Goal: Task Accomplishment & Management: Manage account settings

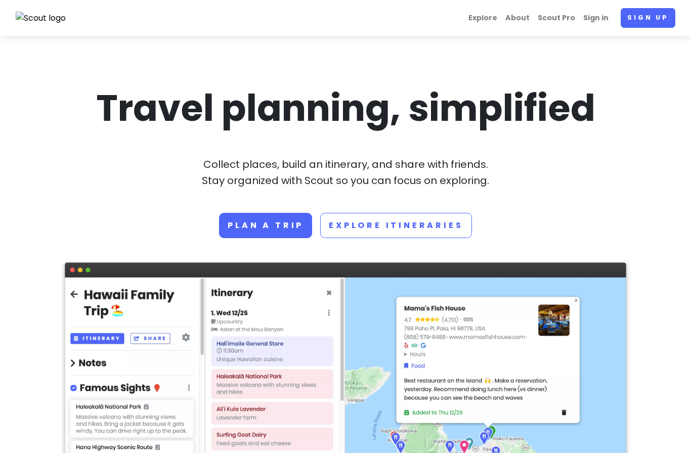
click at [599, 18] on link "Sign in" at bounding box center [595, 18] width 33 height 20
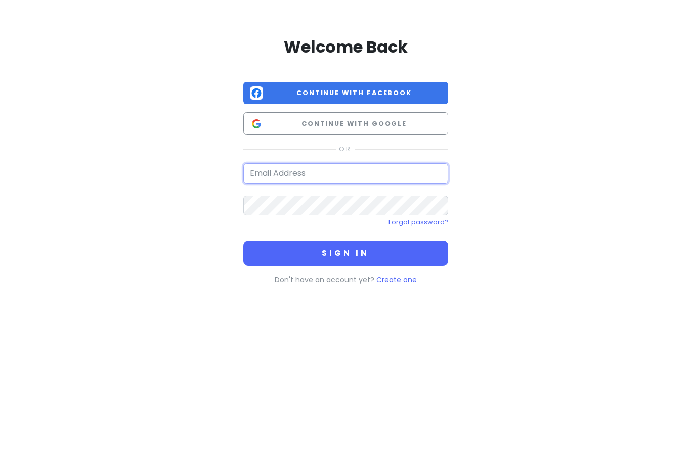
click at [419, 177] on input "email" at bounding box center [345, 173] width 205 height 20
type input "[EMAIL_ADDRESS][DOMAIN_NAME]"
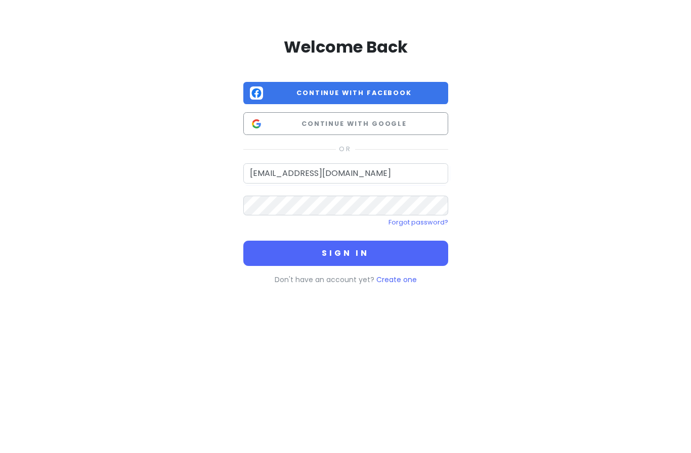
click at [386, 255] on button "Sign in" at bounding box center [345, 253] width 205 height 25
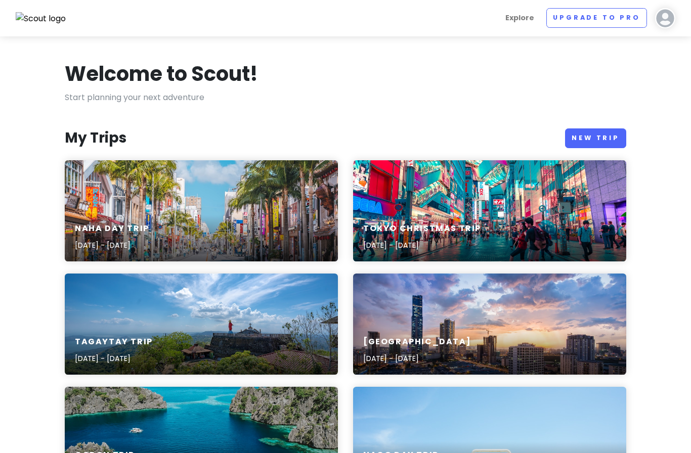
click at [605, 136] on link "New Trip" at bounding box center [595, 138] width 61 height 20
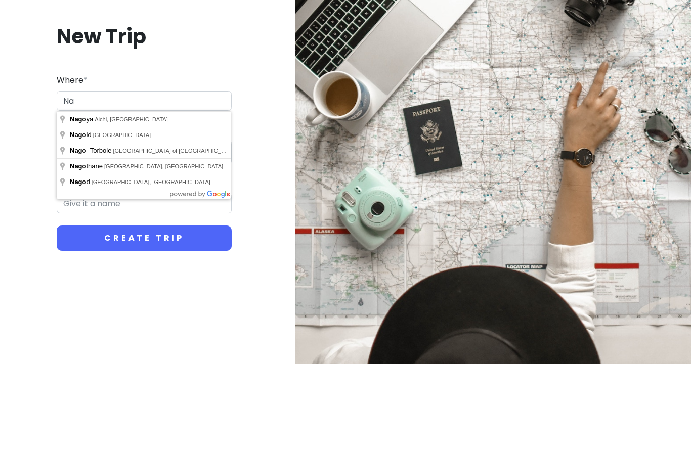
type input "N"
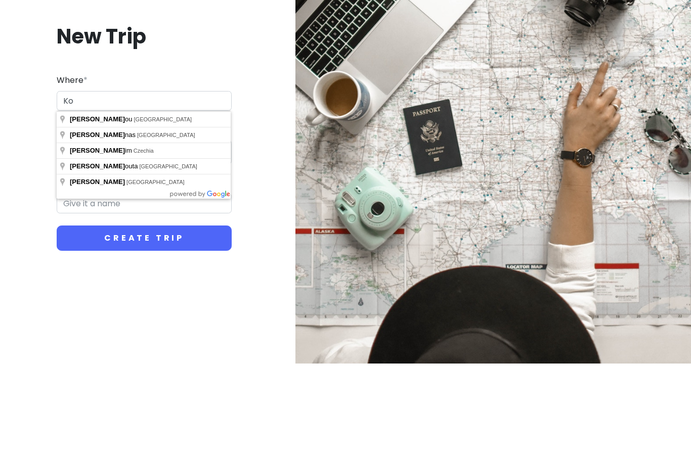
type input "K"
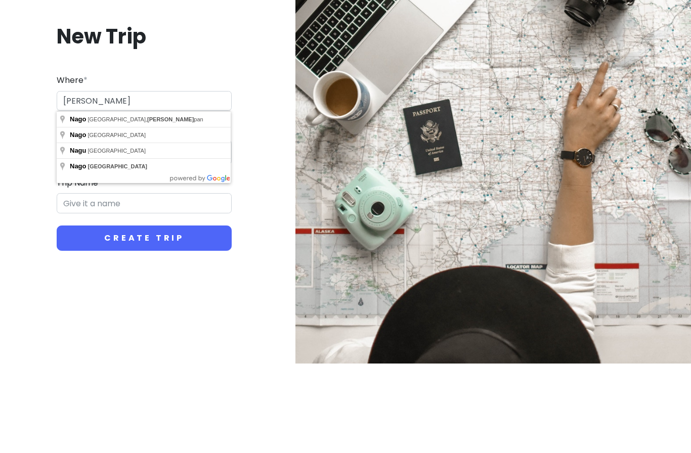
type input "[GEOGRAPHIC_DATA], [GEOGRAPHIC_DATA], [GEOGRAPHIC_DATA]"
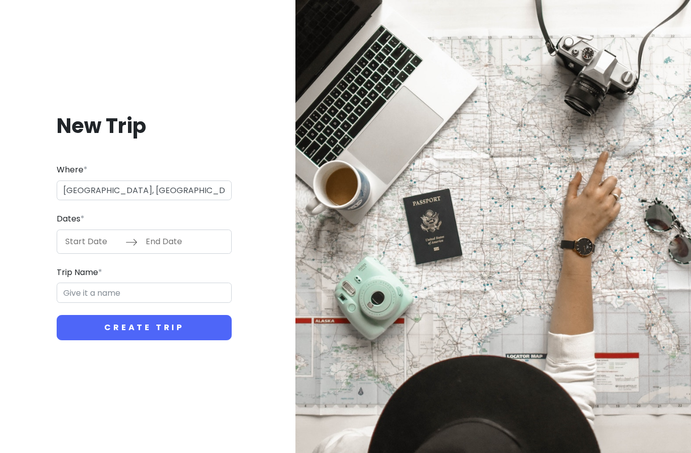
type input "Nago Trip"
click at [106, 245] on input "Start Date" at bounding box center [93, 241] width 66 height 23
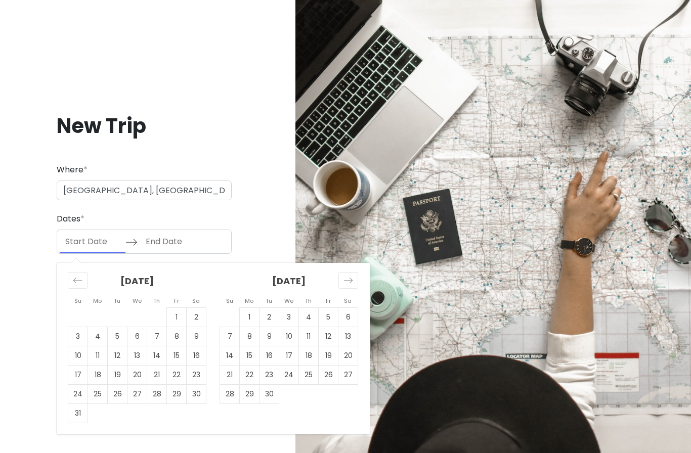
click at [198, 376] on td "23" at bounding box center [197, 374] width 20 height 19
type input "[DATE]"
click at [199, 374] on td "23" at bounding box center [197, 374] width 20 height 19
type input "[DATE]"
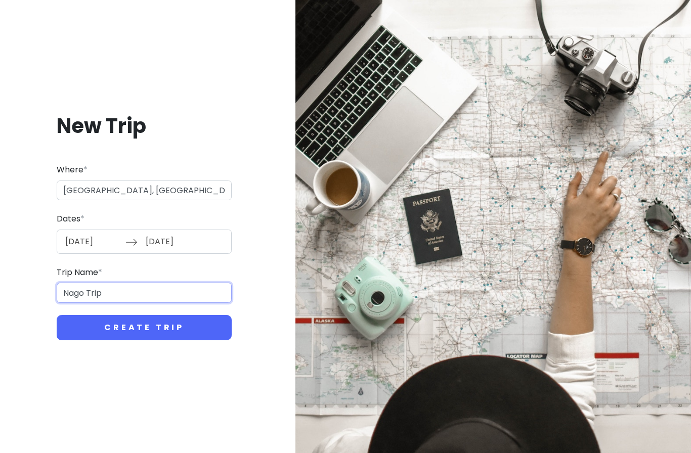
click at [88, 292] on input "Nago Trip" at bounding box center [144, 293] width 175 height 20
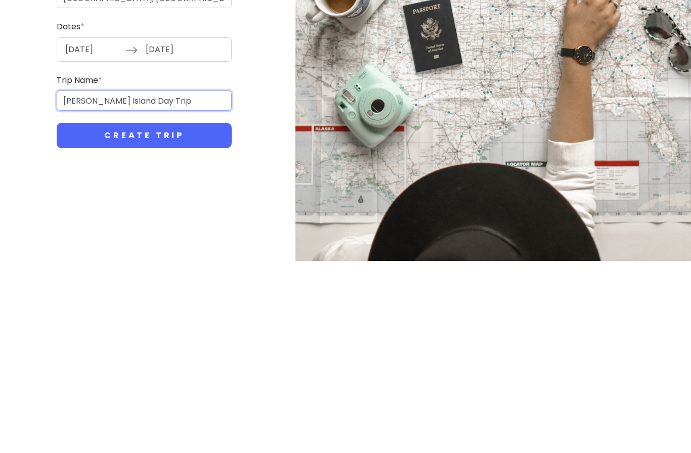
type input "[PERSON_NAME] Island Day Trip"
click at [221, 315] on button "Create Trip" at bounding box center [144, 327] width 175 height 25
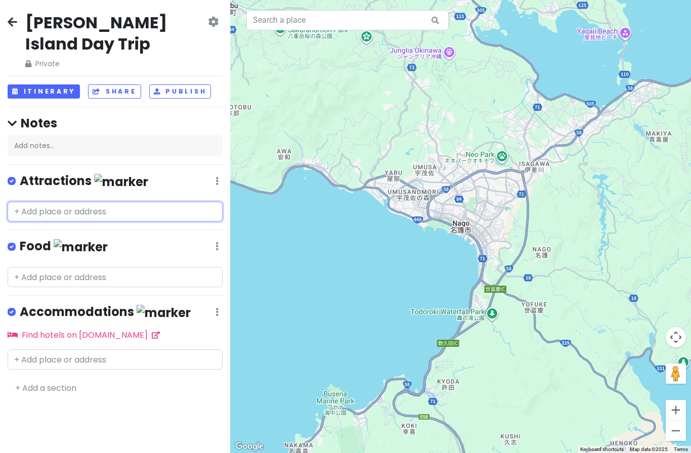
click at [158, 202] on input "text" at bounding box center [115, 212] width 215 height 20
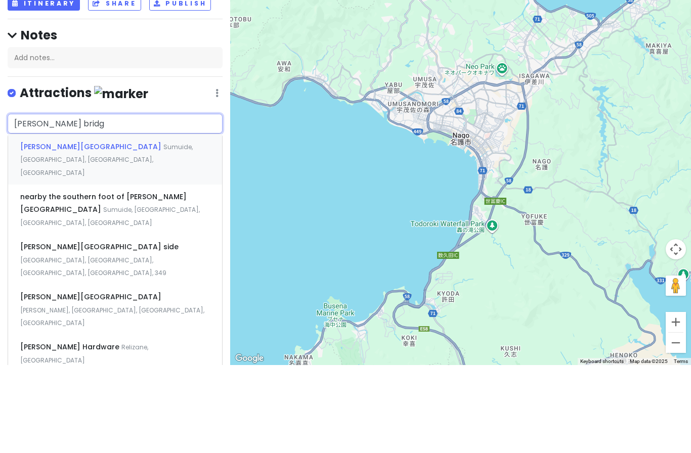
type input "[PERSON_NAME][GEOGRAPHIC_DATA]"
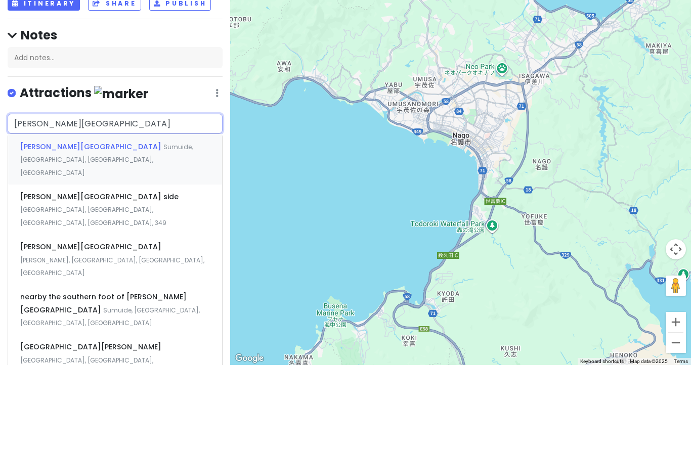
click at [203, 222] on div "[PERSON_NAME][GEOGRAPHIC_DATA] View [GEOGRAPHIC_DATA], [GEOGRAPHIC_DATA], [GEOG…" at bounding box center [115, 247] width 214 height 50
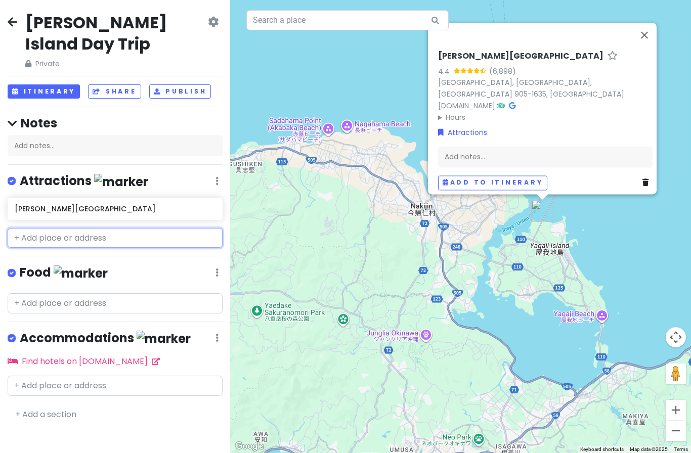
click at [157, 228] on input "text" at bounding box center [115, 238] width 215 height 20
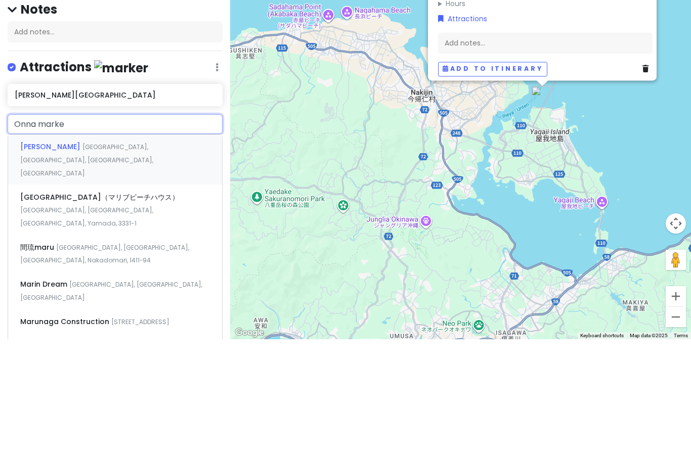
type input "Onna market"
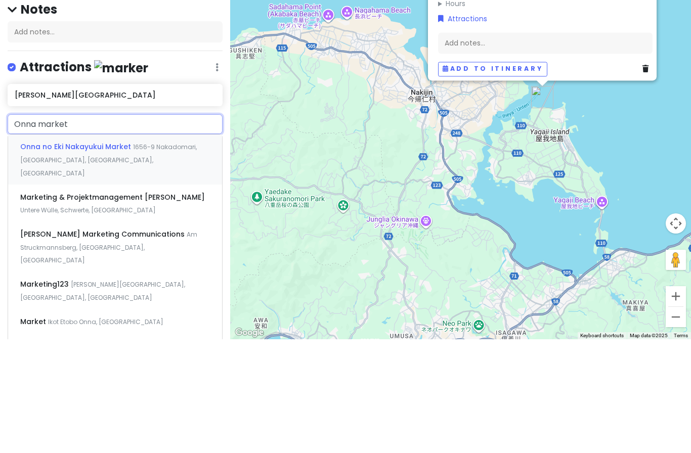
click at [188, 248] on div "Onna no Eki Nakayukui Market [STREET_ADDRESS]" at bounding box center [115, 273] width 214 height 50
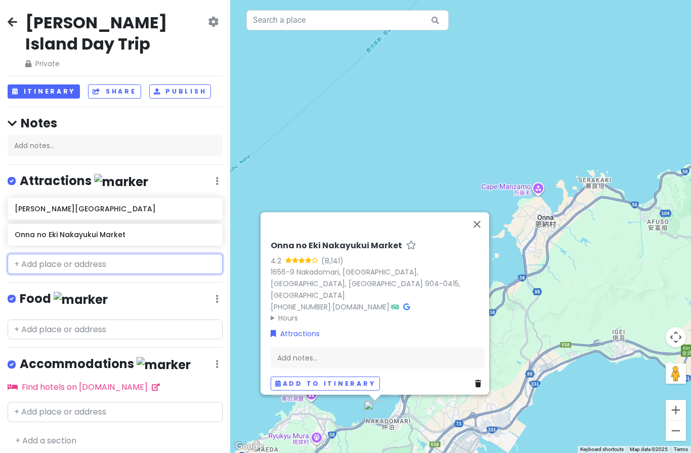
click at [147, 254] on input "text" at bounding box center [115, 264] width 215 height 20
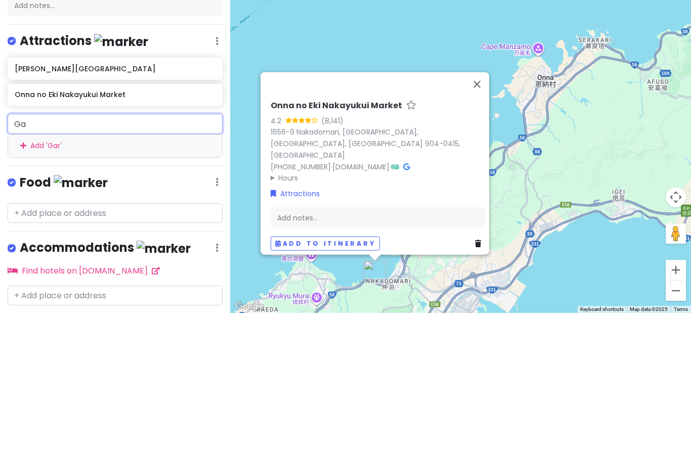
type input "G"
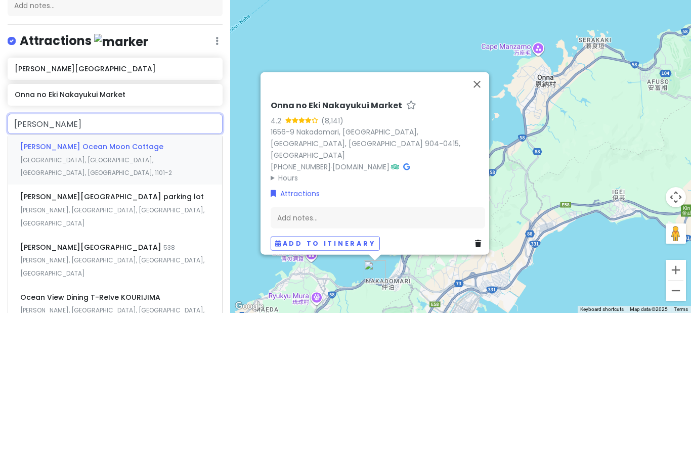
type input "[PERSON_NAME] ocean"
click at [79, 282] on span "[PERSON_NAME][GEOGRAPHIC_DATA]" at bounding box center [91, 287] width 143 height 10
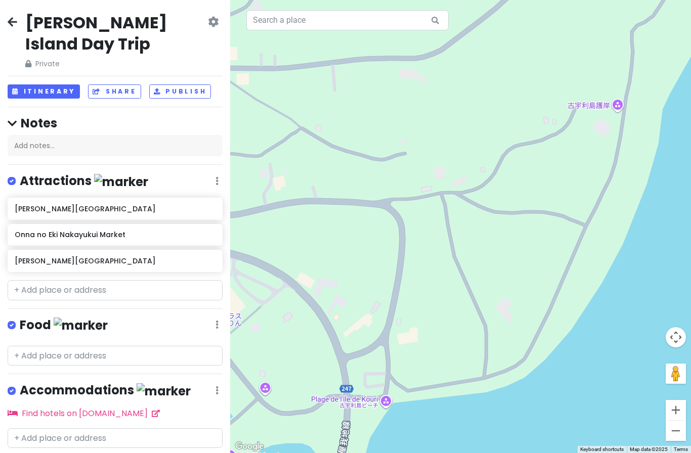
click at [59, 84] on button "Itinerary" at bounding box center [44, 91] width 72 height 15
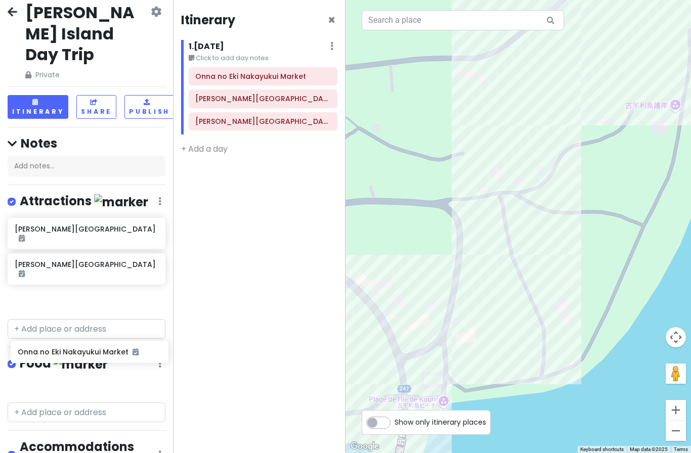
scroll to position [15, 0]
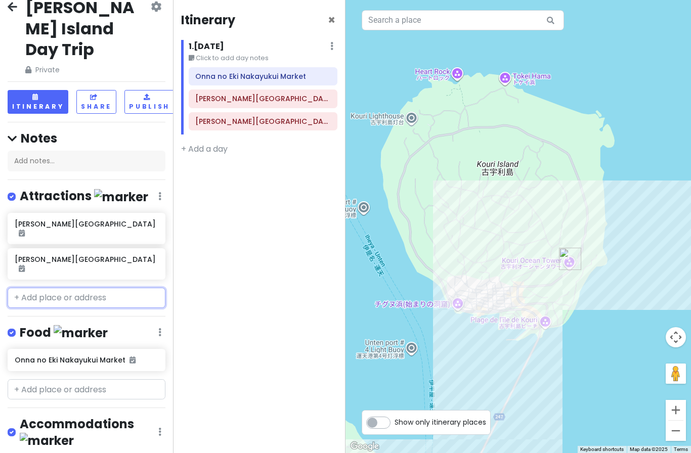
click at [112, 288] on input "text" at bounding box center [87, 298] width 158 height 20
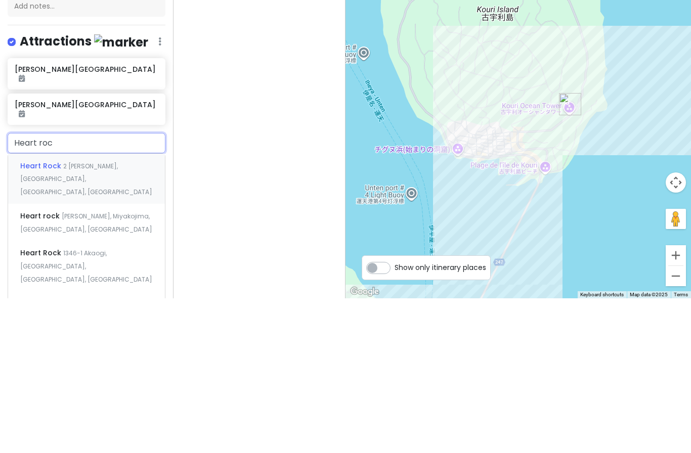
type input "Heart rock"
click at [140, 308] on div "Heart Rock 2 [PERSON_NAME], [GEOGRAPHIC_DATA], [GEOGRAPHIC_DATA], [GEOGRAPHIC_D…" at bounding box center [86, 333] width 157 height 50
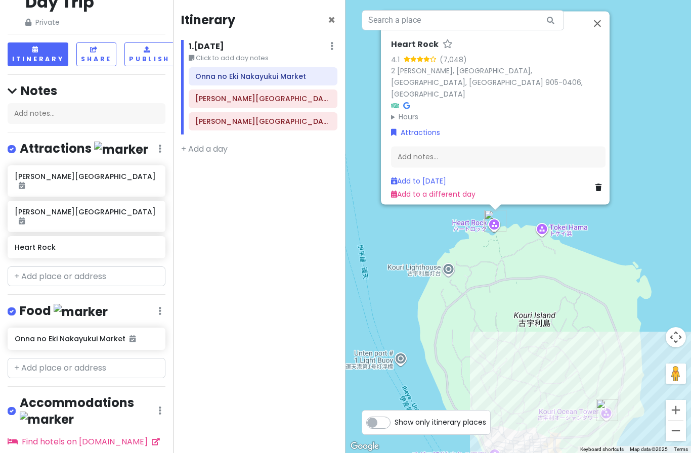
scroll to position [62, 0]
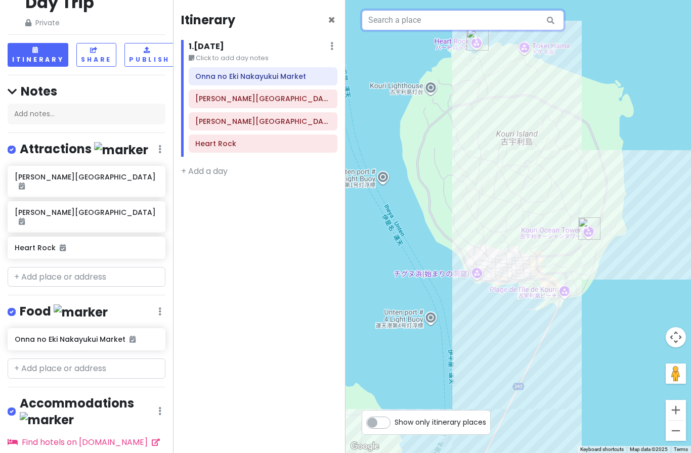
click at [506, 19] on input "text" at bounding box center [463, 20] width 202 height 20
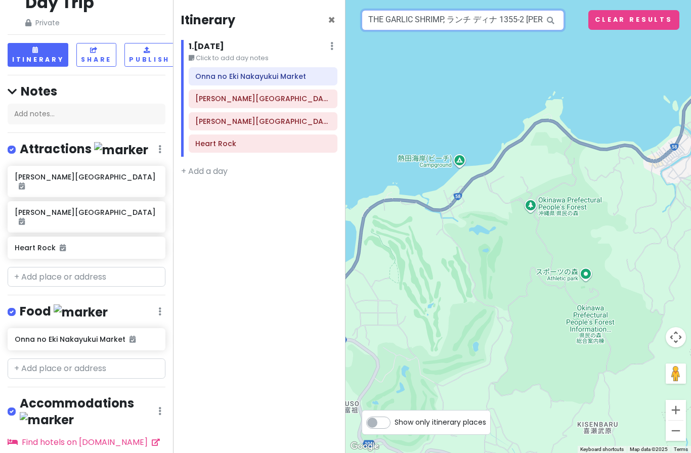
click at [513, 19] on input "THE GARLIC SHRIMP, ランチ ディナ 1355-2 [PERSON_NAME][GEOGRAPHIC_DATA], [GEOGRAPHIC_D…" at bounding box center [463, 20] width 202 height 20
click at [485, 20] on input "THE GARLIC SHRIMP, ランチ ディナ 1355-2 [PERSON_NAME][GEOGRAPHIC_DATA], [GEOGRAPHIC_D…" at bounding box center [463, 20] width 202 height 20
click at [483, 22] on input "THE GARLIC SHRIMP, ランチ ディナ 1355-2 [PERSON_NAME][GEOGRAPHIC_DATA], [GEOGRAPHIC_D…" at bounding box center [463, 20] width 202 height 20
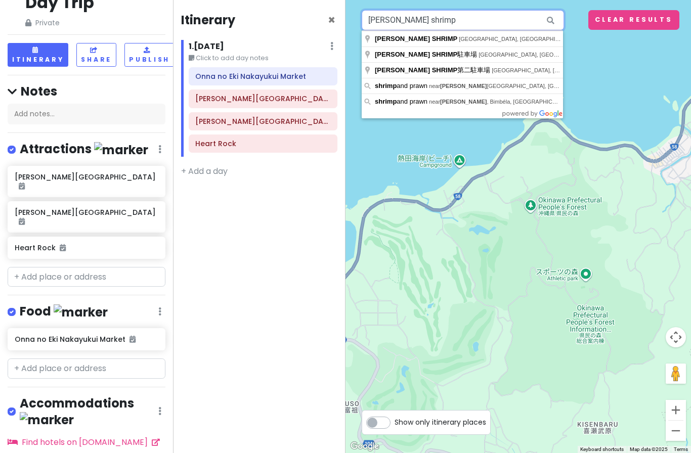
type input "[PERSON_NAME] shrimp"
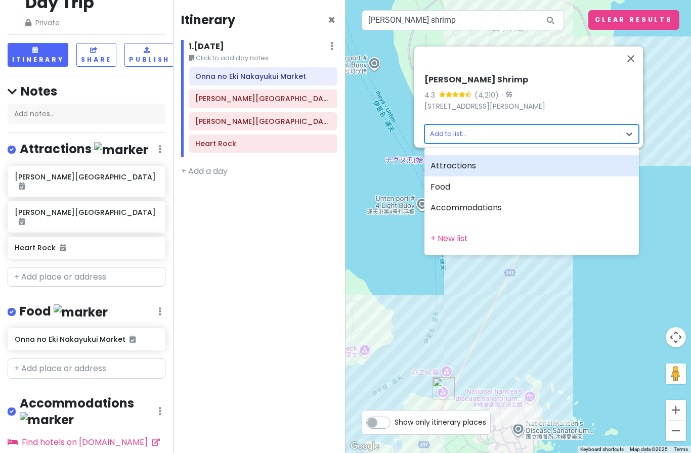
click at [514, 190] on div "Food" at bounding box center [531, 186] width 214 height 21
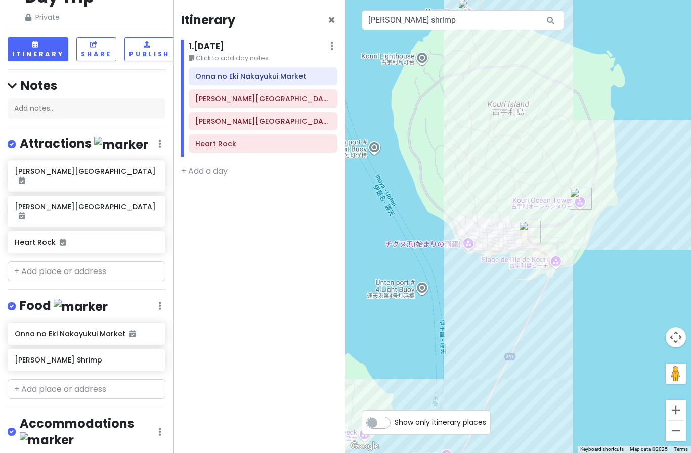
scroll to position [68, 0]
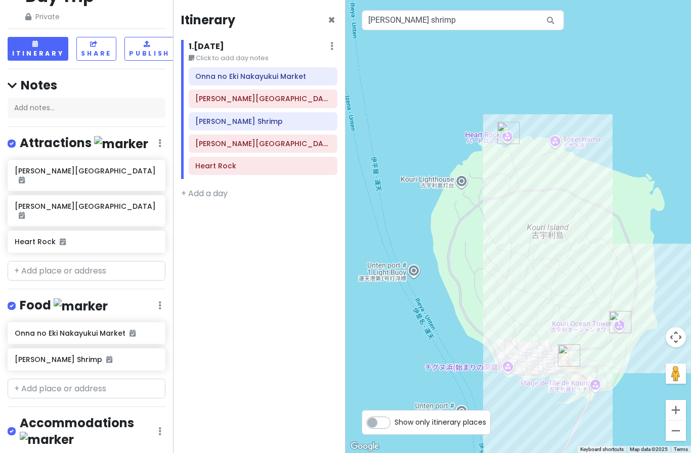
click at [332, 50] on link at bounding box center [331, 46] width 3 height 12
click at [260, 277] on div "Itinerary × 1 . [DATE] Edit Day Notes Delete Day Click to add day notes Onna no…" at bounding box center [259, 226] width 173 height 453
click at [317, 74] on icon at bounding box center [315, 76] width 8 height 8
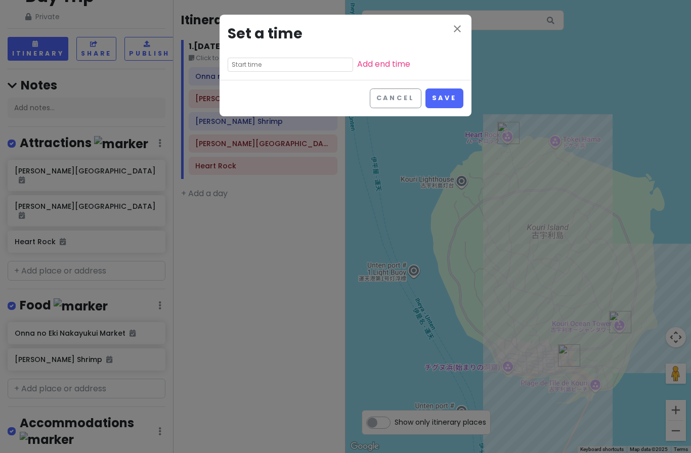
click at [318, 60] on input "text" at bounding box center [290, 65] width 125 height 14
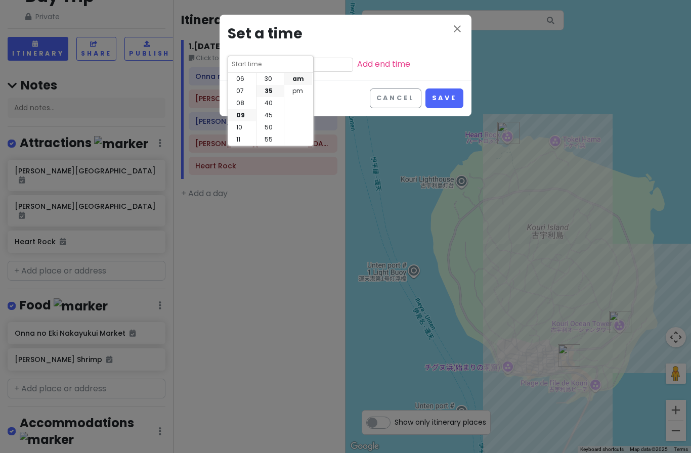
scroll to position [73, 0]
click at [248, 129] on li "10" at bounding box center [242, 127] width 28 height 12
type input "10:35 am"
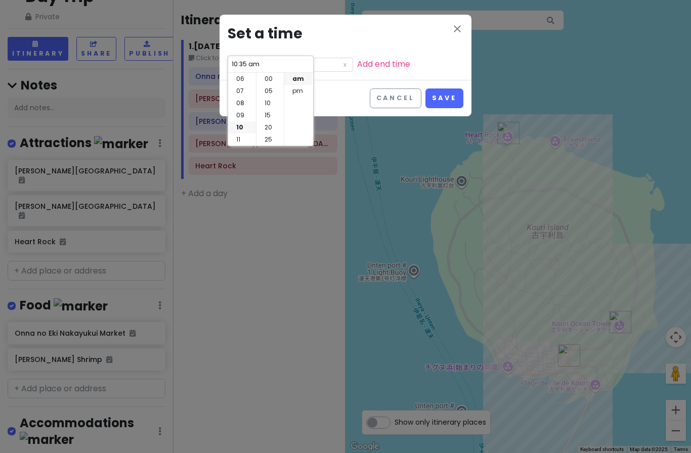
click at [273, 76] on li "00" at bounding box center [269, 79] width 27 height 12
type input "10:00 am"
click at [453, 98] on button "Save" at bounding box center [444, 98] width 38 height 20
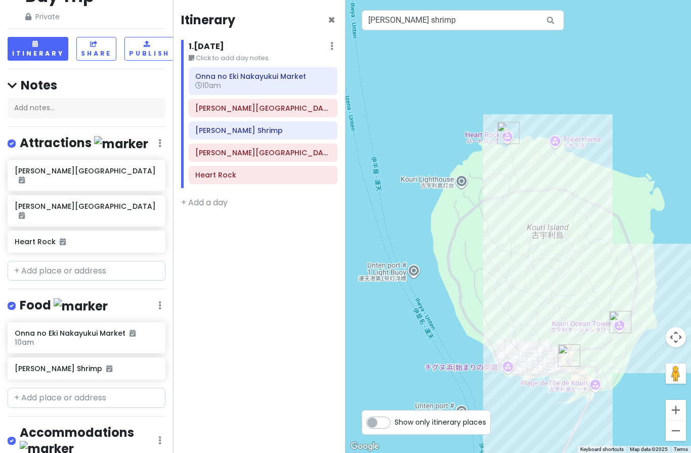
click at [160, 147] on icon at bounding box center [159, 143] width 3 height 8
click at [156, 408] on link "Delete List" at bounding box center [129, 420] width 81 height 24
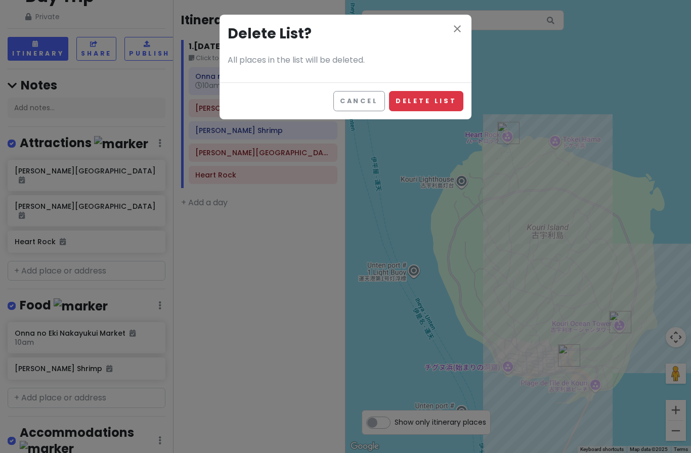
click at [434, 98] on button "Delete List" at bounding box center [426, 101] width 74 height 20
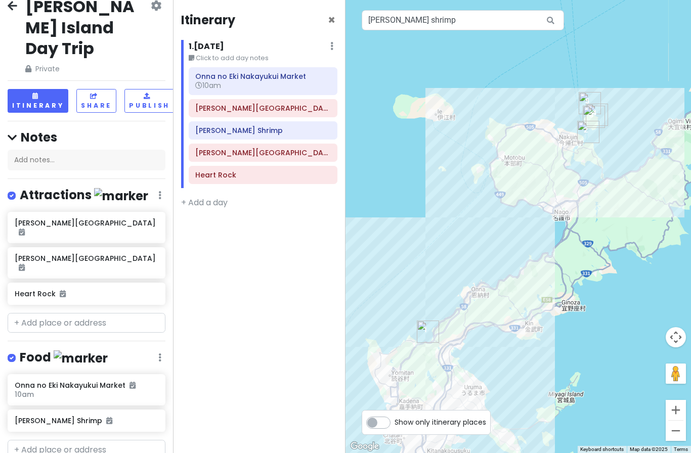
click at [546, 18] on icon at bounding box center [550, 20] width 23 height 21
click at [529, 21] on input "[PERSON_NAME] shrimp" at bounding box center [463, 20] width 202 height 20
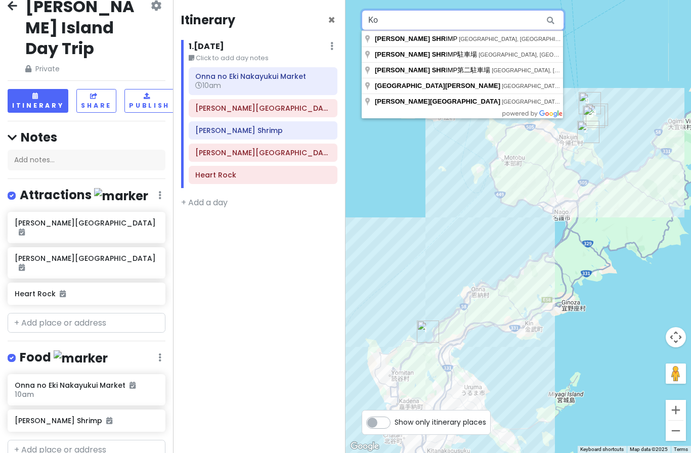
type input "K"
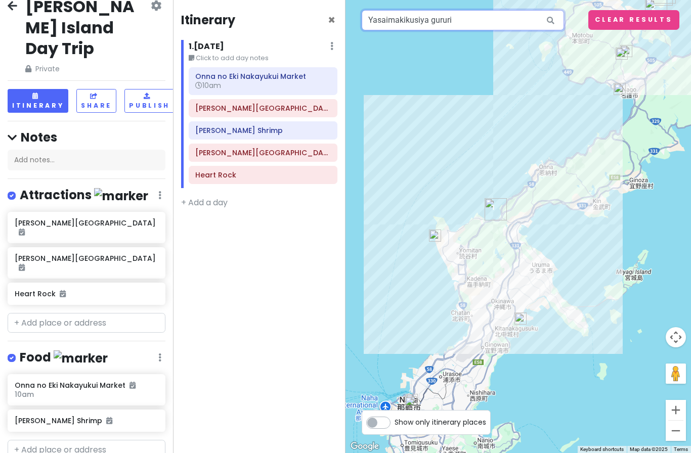
type input "Yasaimakikusiya gururi"
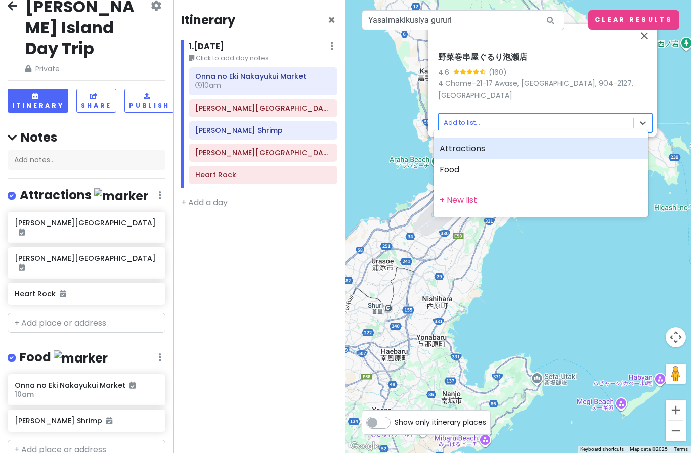
click at [515, 169] on div "Food" at bounding box center [540, 169] width 214 height 21
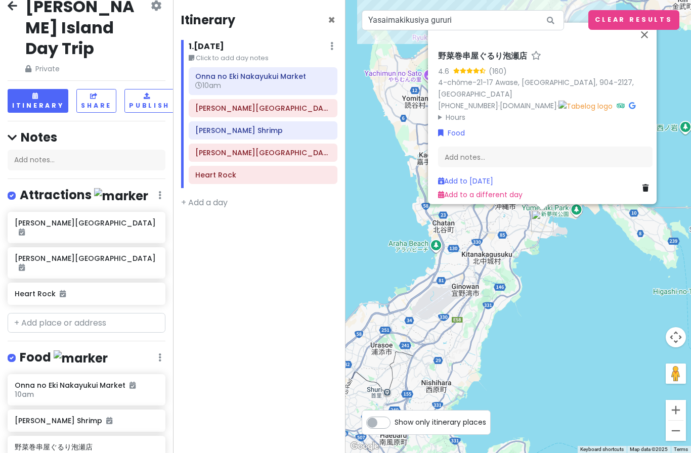
click at [292, 306] on div "Itinerary × 1 . [DATE] Edit Day Notes Delete Day Click to add day notes Onna no…" at bounding box center [259, 226] width 173 height 453
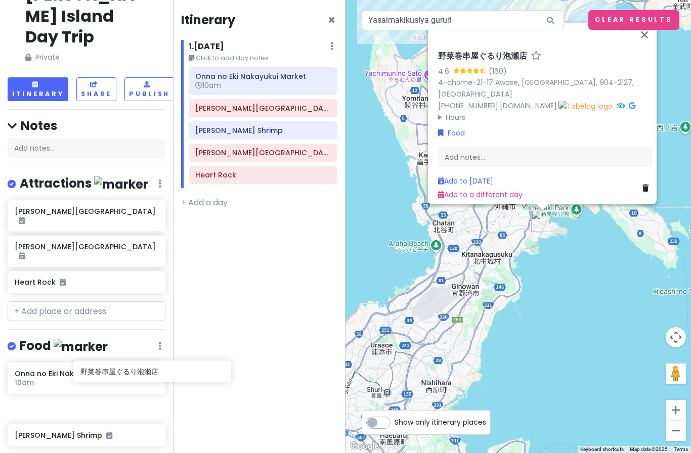
scroll to position [30, 0]
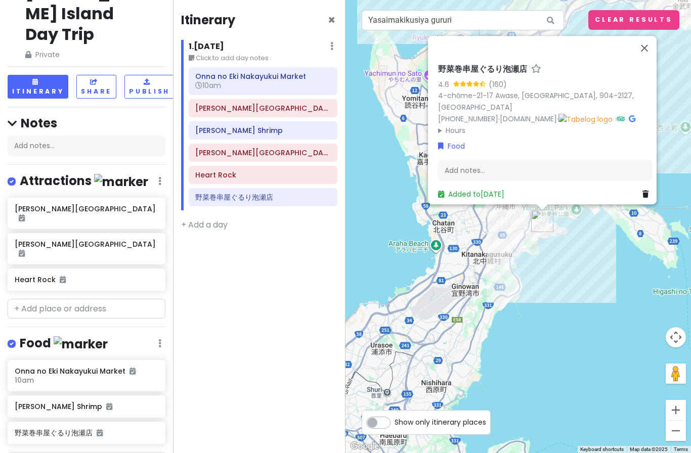
click at [283, 345] on div "Itinerary × 1 . [DATE] Edit Day Notes Delete Day Click to add day notes Onna no…" at bounding box center [259, 226] width 173 height 453
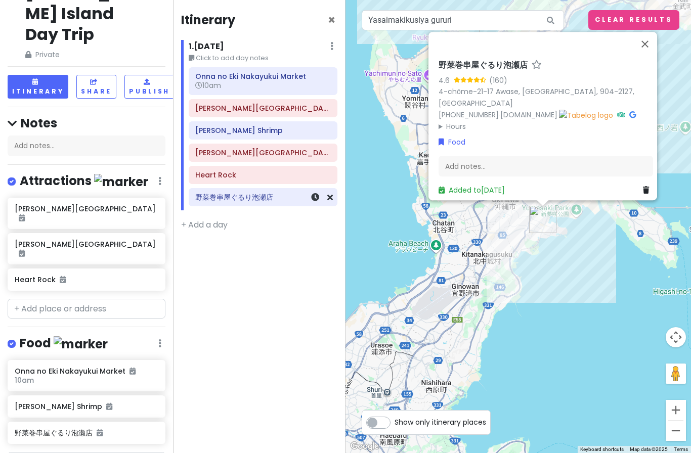
click at [314, 195] on icon at bounding box center [315, 197] width 8 height 8
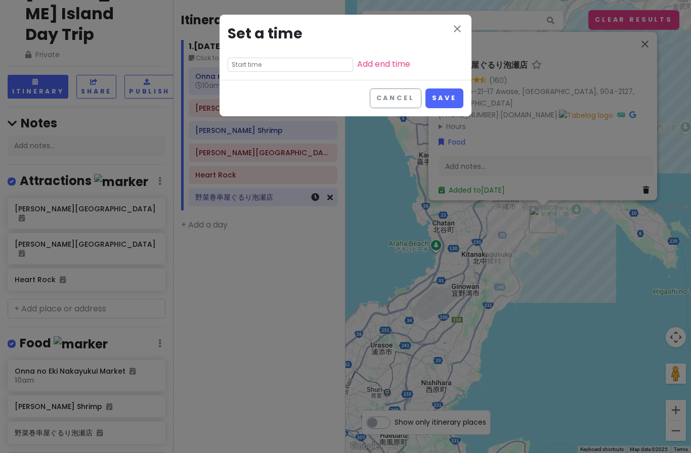
click at [308, 63] on input "text" at bounding box center [290, 65] width 125 height 14
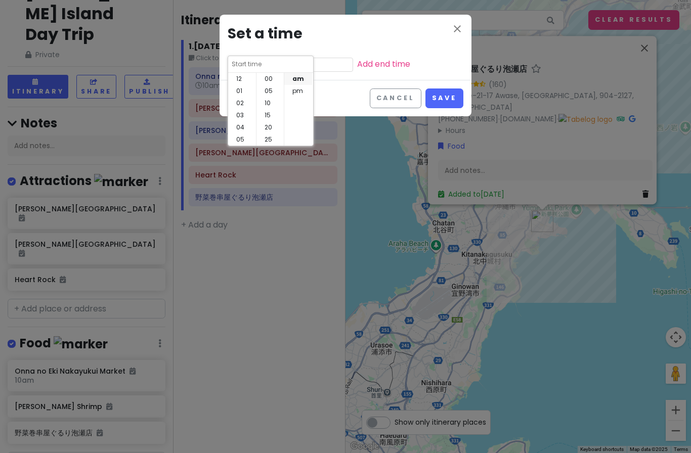
scroll to position [73, 0]
click at [246, 79] on li "06" at bounding box center [242, 79] width 28 height 12
type input "6:35 am"
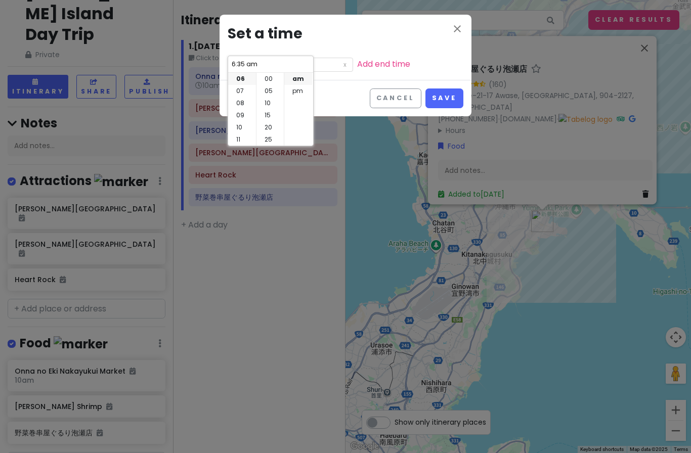
click at [277, 78] on li "00" at bounding box center [269, 79] width 27 height 12
type input "6:00 am"
click at [300, 89] on li "pm" at bounding box center [298, 91] width 28 height 12
type input "6:00 pm"
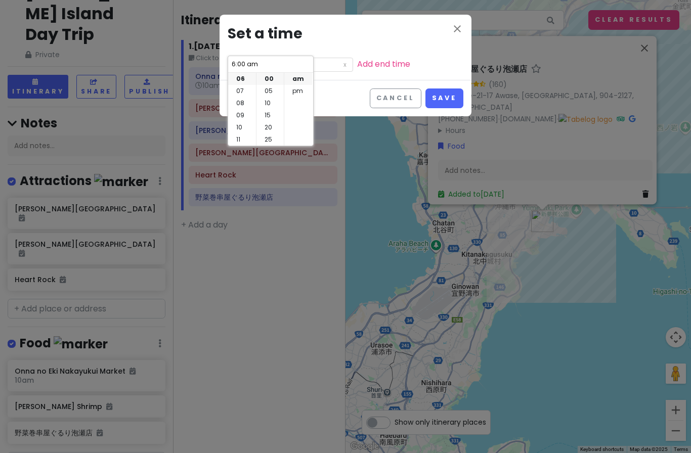
type input "6:00 pm"
click at [447, 94] on button "Save" at bounding box center [444, 98] width 38 height 20
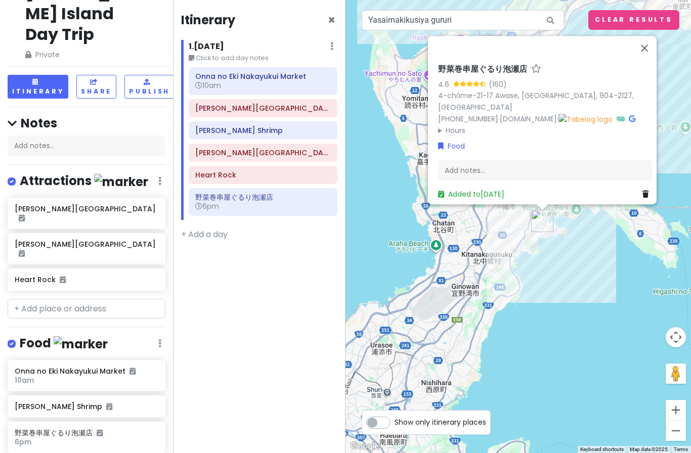
click at [645, 60] on button "Close" at bounding box center [644, 48] width 24 height 24
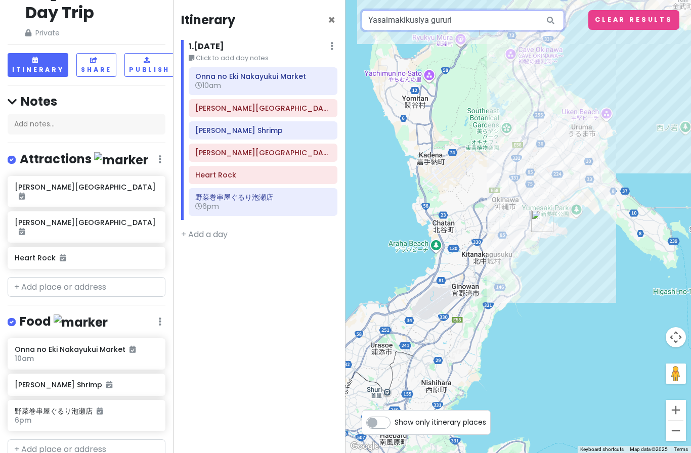
scroll to position [52, 0]
click at [331, 47] on icon at bounding box center [331, 46] width 3 height 8
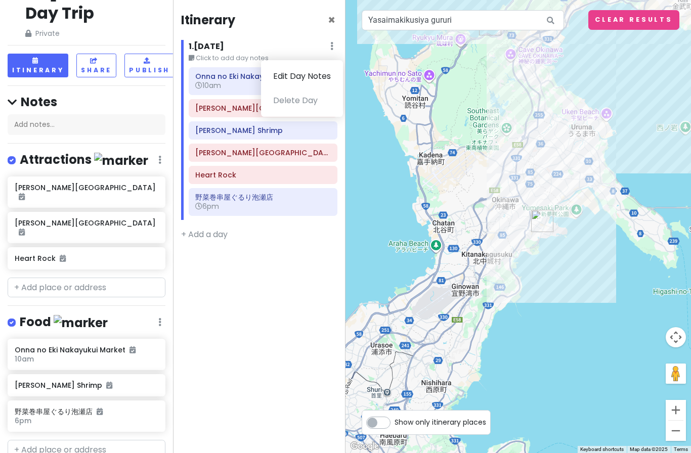
click at [248, 314] on div "Itinerary × 1 . [DATE] Edit Day Notes Delete Day Click to add day notes Onna no…" at bounding box center [259, 226] width 173 height 453
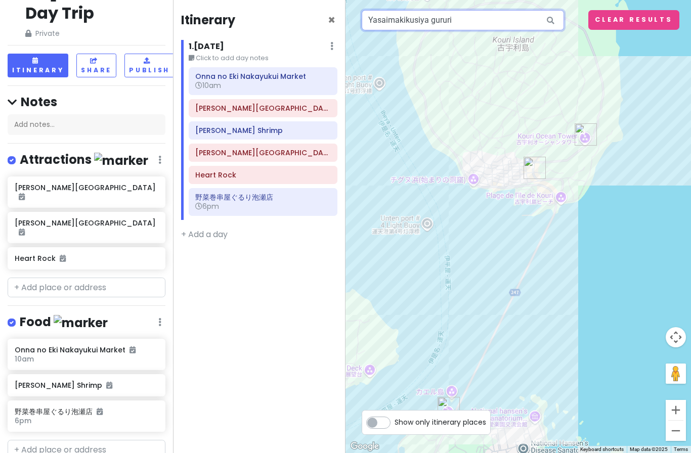
click at [496, 22] on input "Yasaimakikusiya gururi" at bounding box center [463, 20] width 202 height 20
type input "Y"
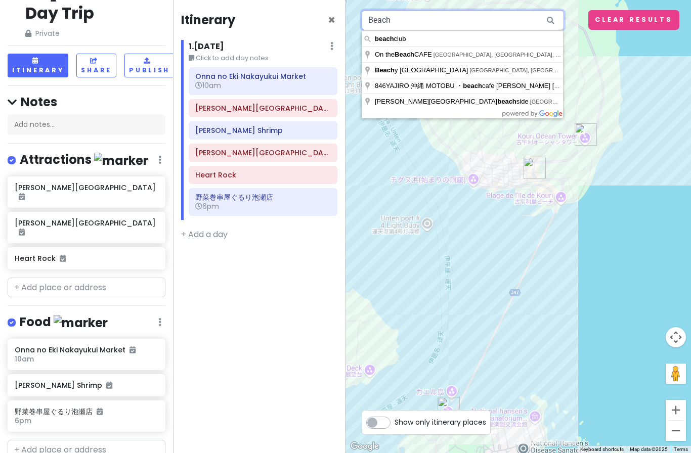
type input "Beach"
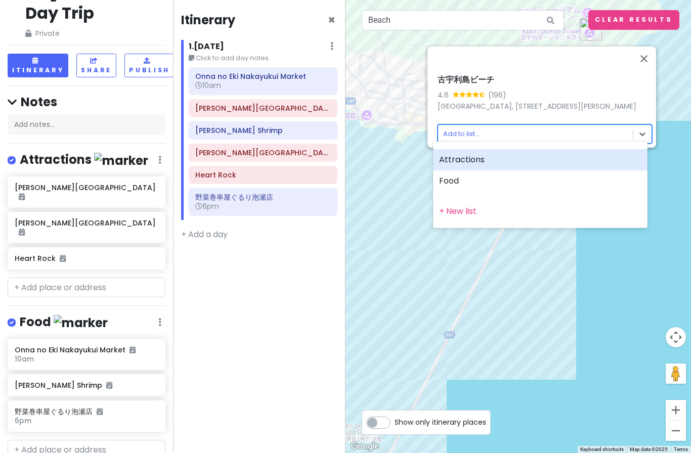
click at [520, 214] on div "+ New list" at bounding box center [540, 211] width 214 height 21
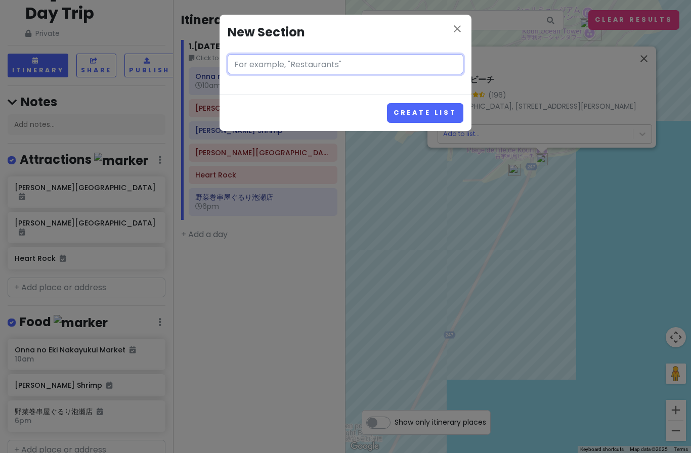
click at [359, 65] on input "text" at bounding box center [346, 64] width 236 height 20
type input "Beaches"
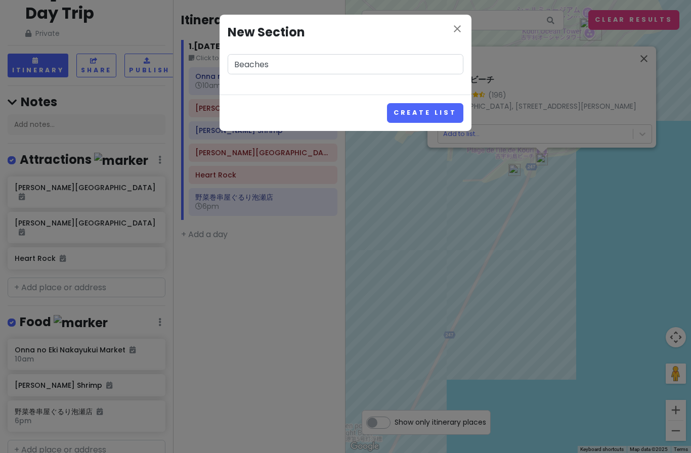
click at [442, 111] on button "Create List" at bounding box center [425, 113] width 76 height 20
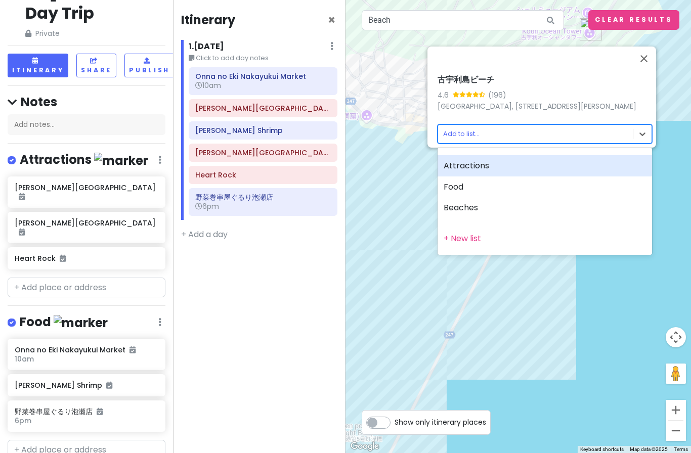
click at [512, 206] on div "Beaches" at bounding box center [544, 207] width 214 height 21
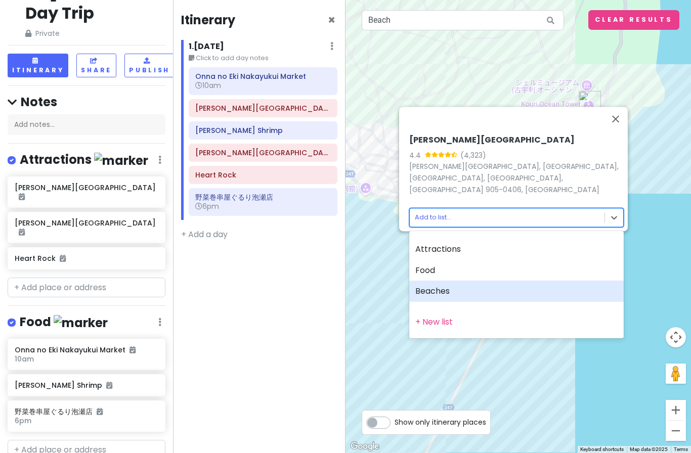
click at [469, 286] on div "Beaches" at bounding box center [516, 291] width 214 height 21
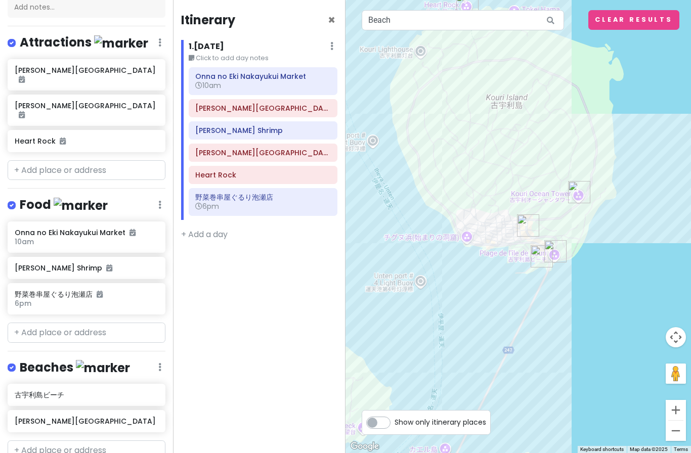
scroll to position [168, 0]
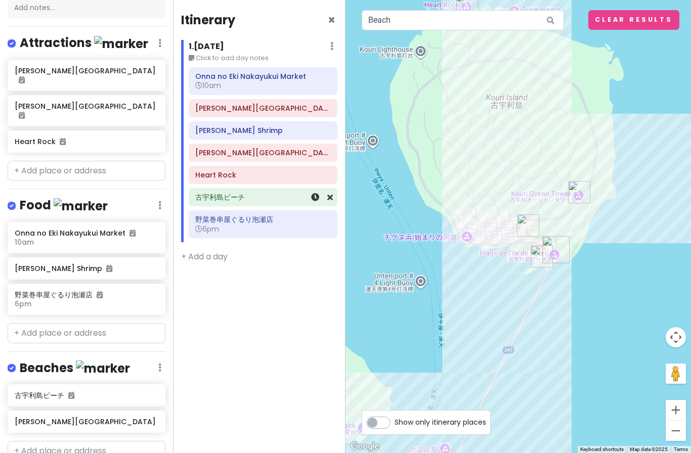
click at [230, 196] on h6 "古宇利島ビーチ" at bounding box center [262, 197] width 135 height 9
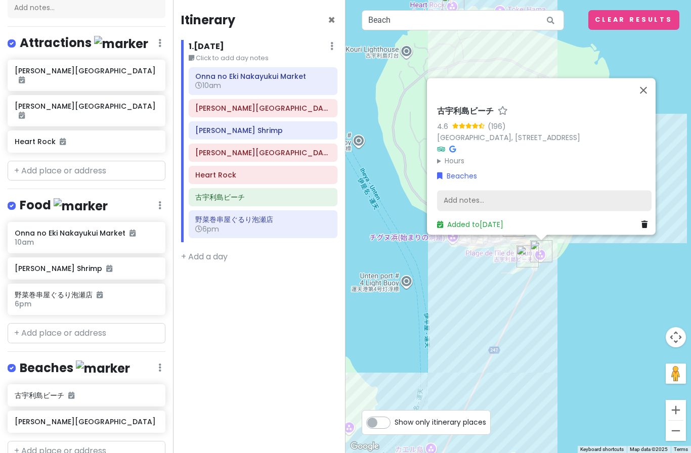
click at [475, 202] on div "Add notes..." at bounding box center [544, 200] width 214 height 21
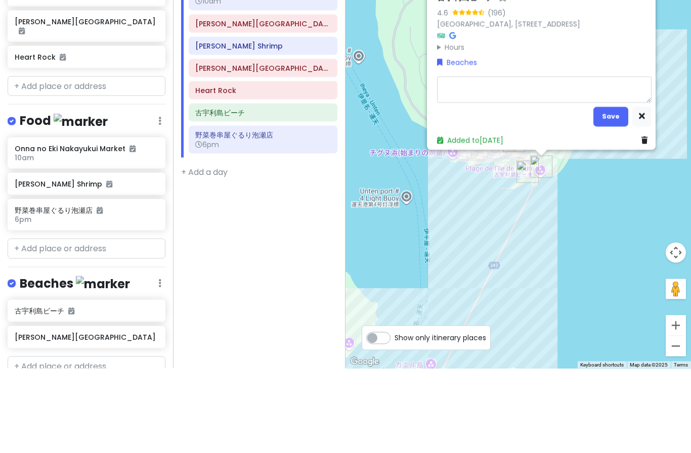
type textarea "x"
type textarea "O"
type textarea "x"
type textarea "Opt"
type textarea "x"
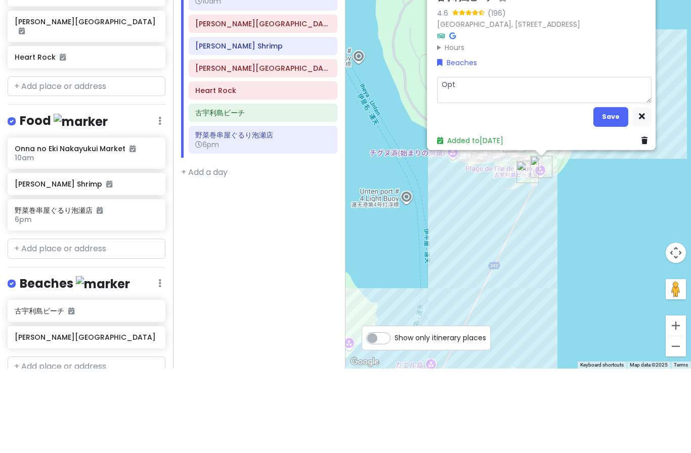
type textarea "Opti"
type textarea "x"
type textarea "Option"
type textarea "x"
type textarea "Optiona"
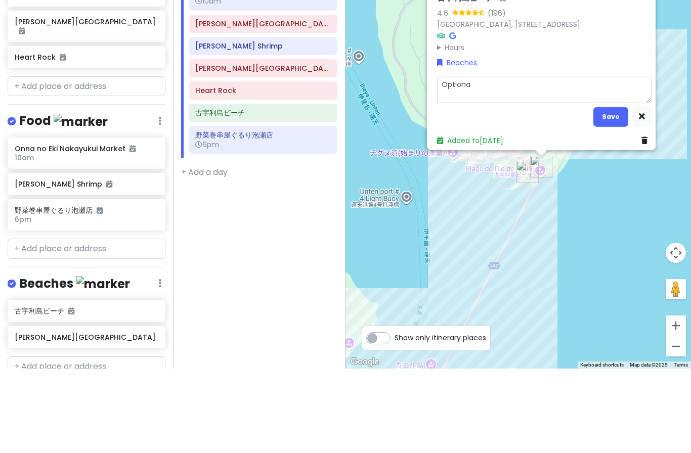
type textarea "x"
type textarea "Optional"
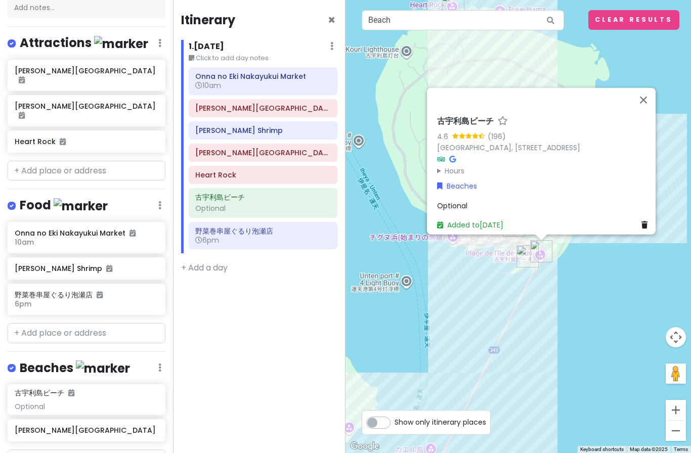
click at [273, 352] on div "Itinerary × 1 . [DATE] Edit Day Notes Delete Day Click to add day notes Onna no…" at bounding box center [259, 226] width 173 height 453
click at [643, 100] on button "Close" at bounding box center [643, 100] width 24 height 24
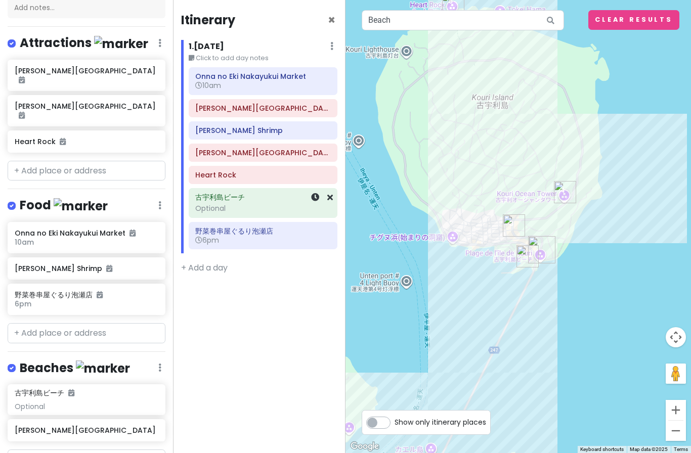
click at [211, 204] on div "Optional" at bounding box center [262, 208] width 135 height 9
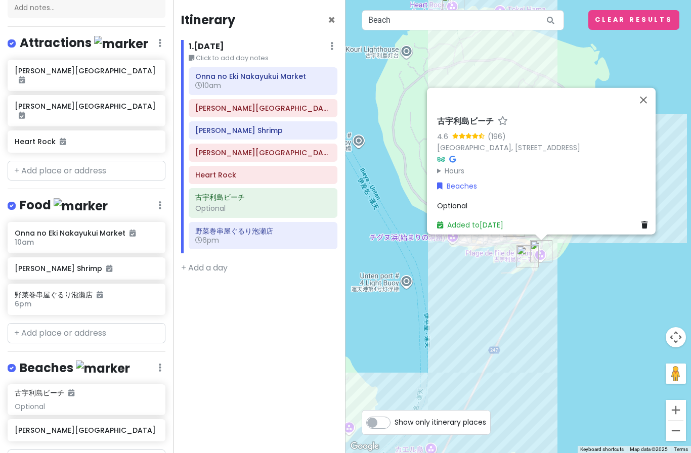
click at [443, 202] on span "Optional" at bounding box center [452, 205] width 30 height 10
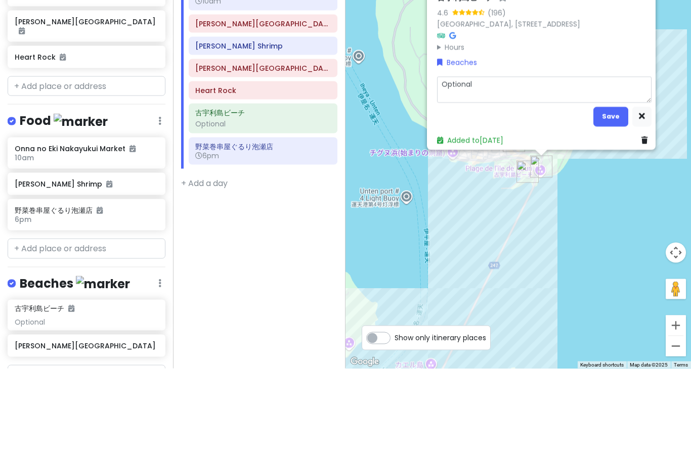
click at [497, 161] on textarea "Optional" at bounding box center [544, 174] width 214 height 26
type textarea "x"
type textarea "Optional)"
click at [442, 161] on textarea "Optional)" at bounding box center [544, 174] width 214 height 26
type textarea "x"
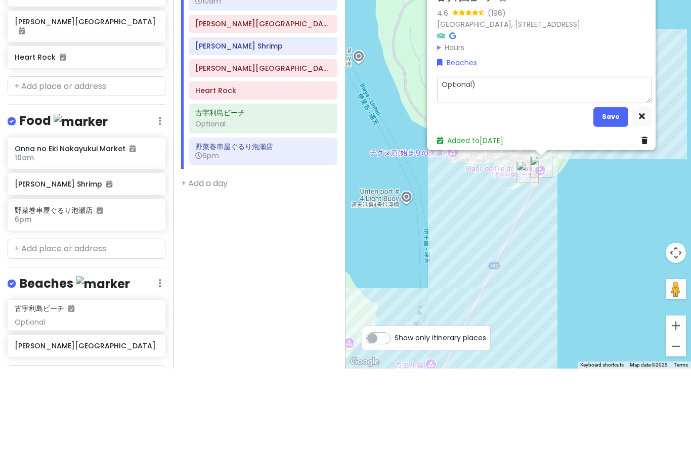
type textarea "9Optional)"
type textarea "x"
type textarea "Optional)"
type textarea "x"
type textarea "(Optional)"
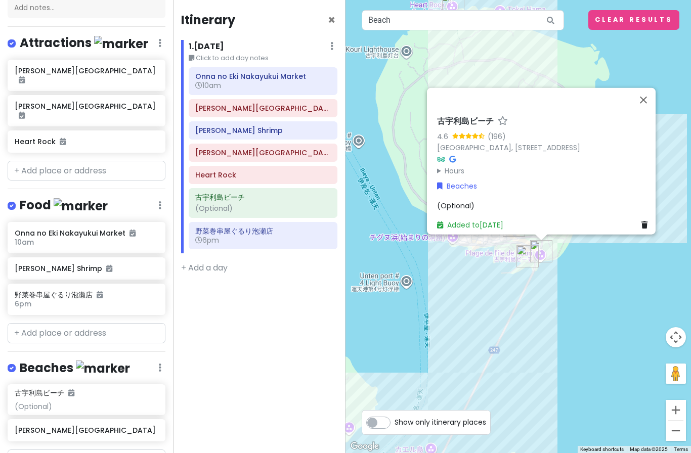
click at [293, 358] on div "Itinerary × 1 . [DATE] Edit Day Notes Delete Day Click to add day notes Onna no…" at bounding box center [259, 226] width 173 height 453
click at [266, 81] on h6 "10am" at bounding box center [262, 85] width 135 height 9
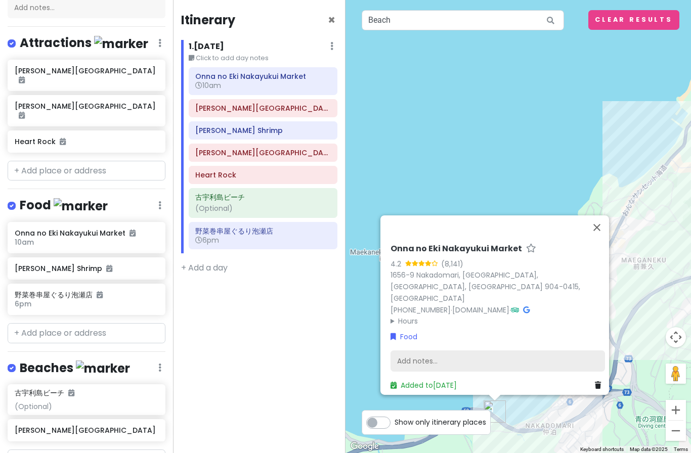
click at [425, 360] on div "Add notes..." at bounding box center [497, 360] width 214 height 21
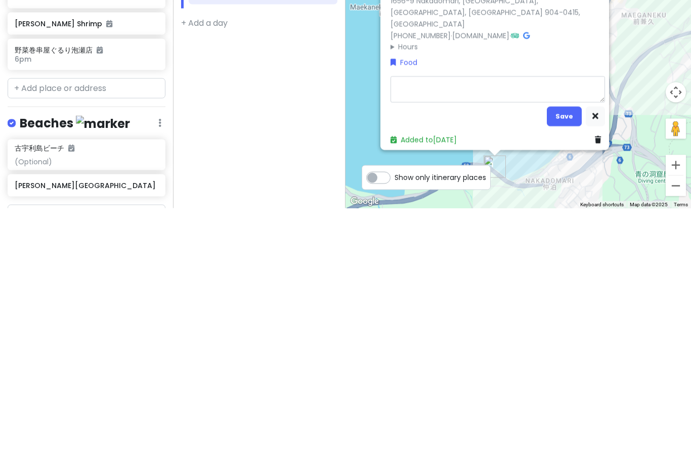
type textarea "x"
type textarea "B"
type textarea "x"
type textarea "Br"
type textarea "x"
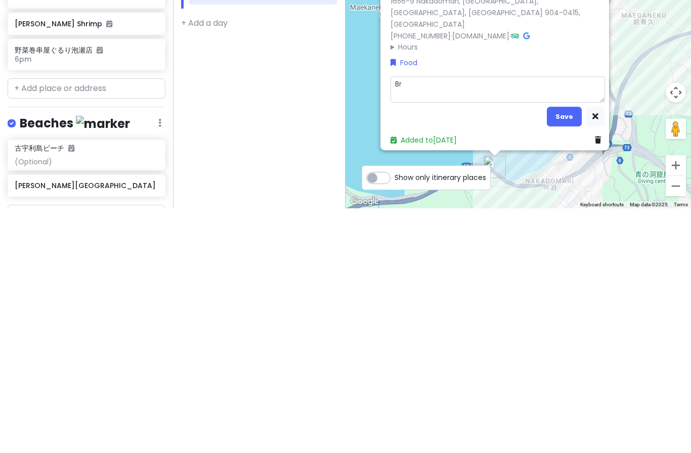
type textarea "Bri"
type textarea "x"
type textarea "Brin"
type textarea "x"
type textarea "Bring"
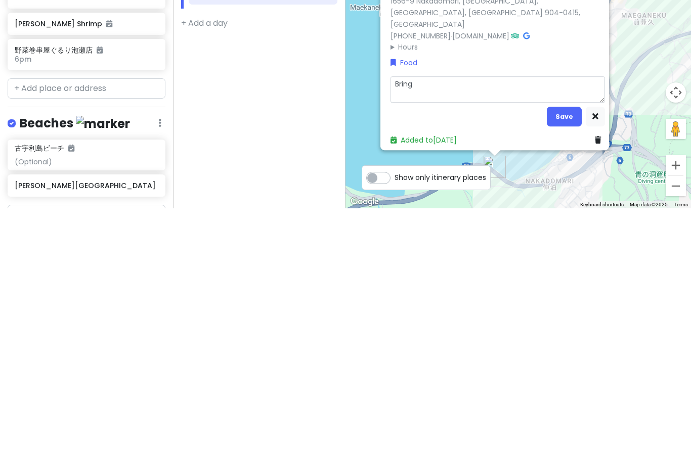
type textarea "x"
type textarea "Bring c"
type textarea "x"
type textarea "Bring ca"
type textarea "x"
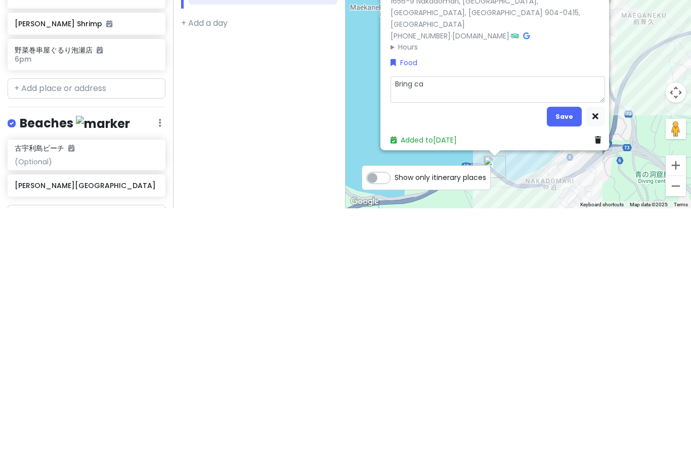
type textarea "Bring cas"
type textarea "x"
type textarea "Bring cash"
type textarea "x"
type textarea "Bring cash!"
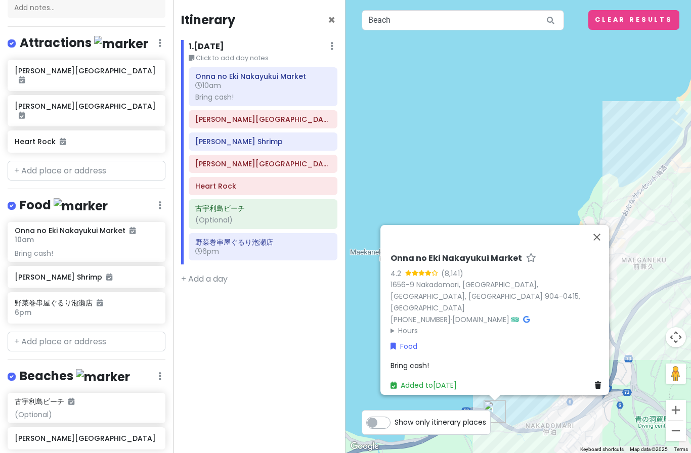
click at [275, 377] on div "Itinerary × 1 . [DATE] Edit Day Notes Delete Day Click to add day notes Onna no…" at bounding box center [259, 226] width 173 height 453
click at [599, 246] on button "Close" at bounding box center [597, 237] width 24 height 24
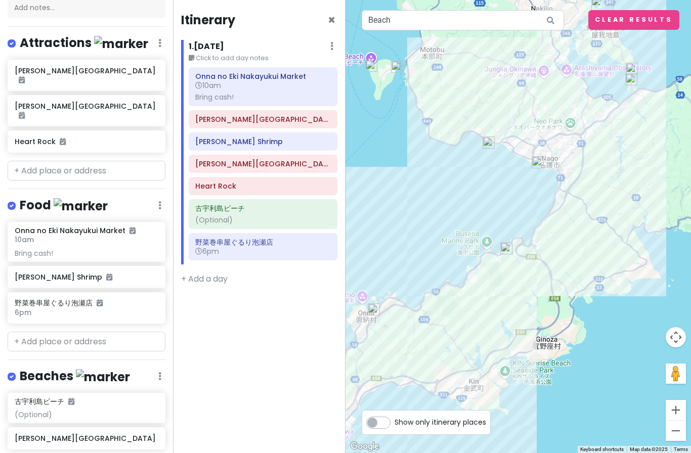
click at [625, 14] on button "Clear Results" at bounding box center [633, 20] width 91 height 20
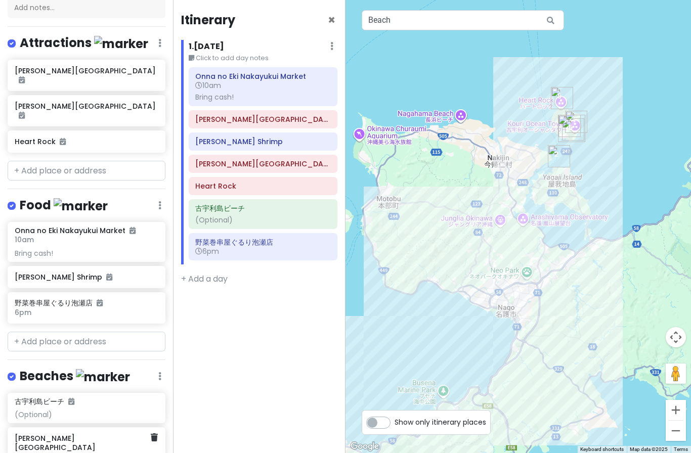
click at [42, 434] on h6 "[PERSON_NAME][GEOGRAPHIC_DATA]" at bounding box center [83, 443] width 136 height 18
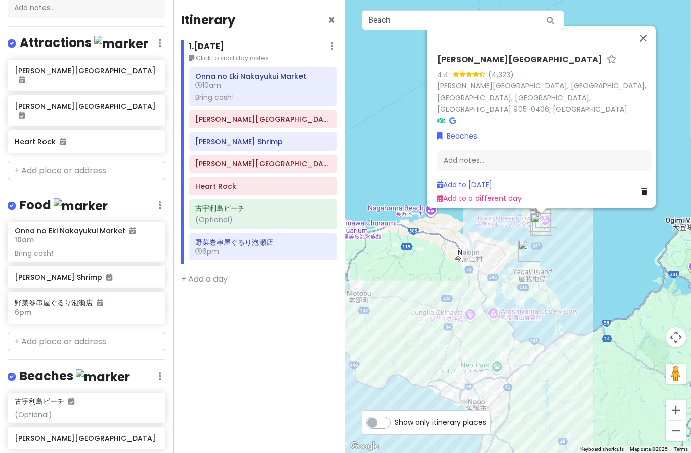
click at [476, 167] on div "Add notes..." at bounding box center [544, 160] width 214 height 21
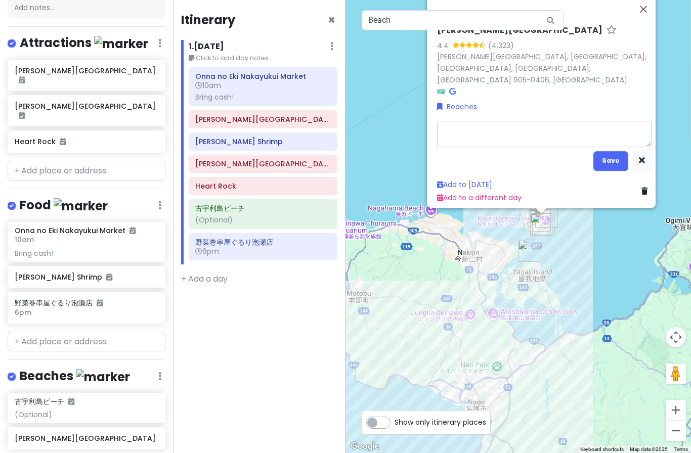
type textarea "x"
type textarea "(O"
type textarea "x"
type textarea "(Op"
type textarea "x"
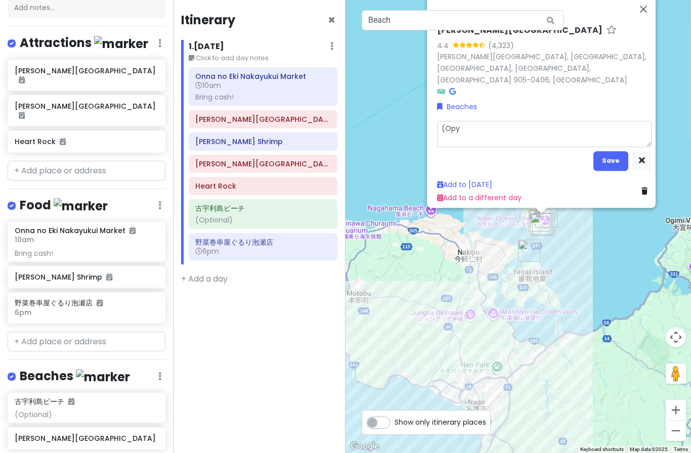
type textarea "(Op"
type textarea "x"
type textarea "(Opt"
type textarea "x"
type textarea "(Opti"
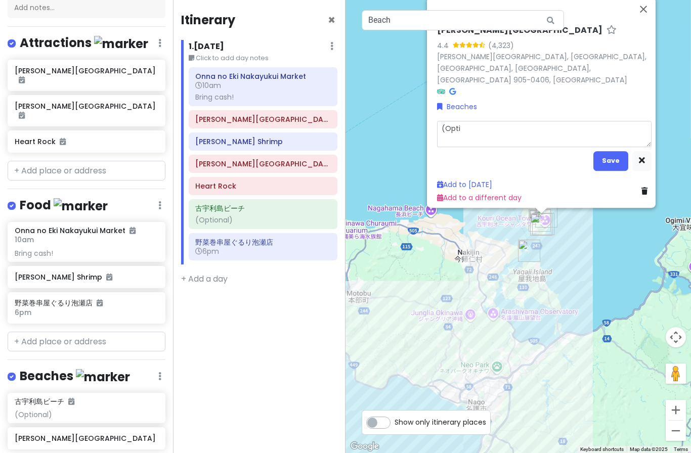
type textarea "x"
type textarea "(Optio"
type textarea "x"
type textarea "(Option"
type textarea "x"
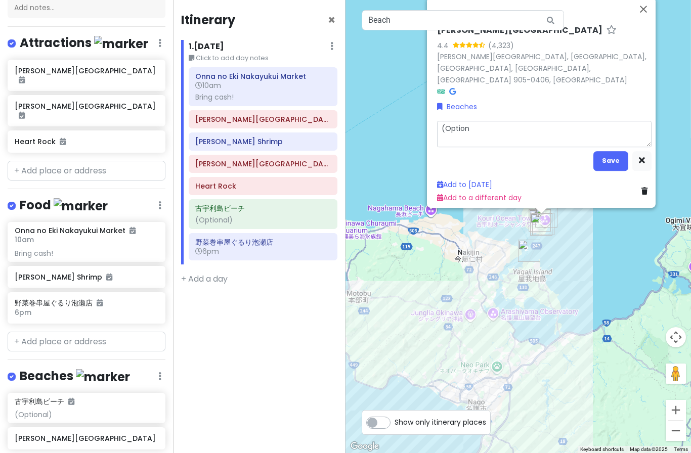
type textarea "(Optiona"
type textarea "x"
type textarea "(Optional"
type textarea "x"
type textarea "(Optional)"
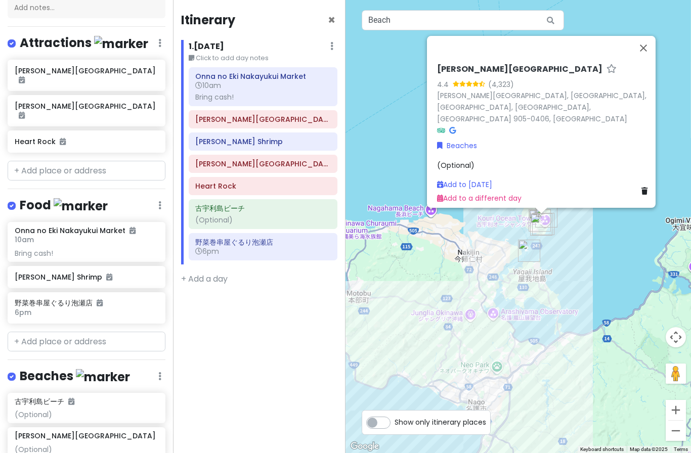
click at [642, 60] on button "Close" at bounding box center [643, 48] width 24 height 24
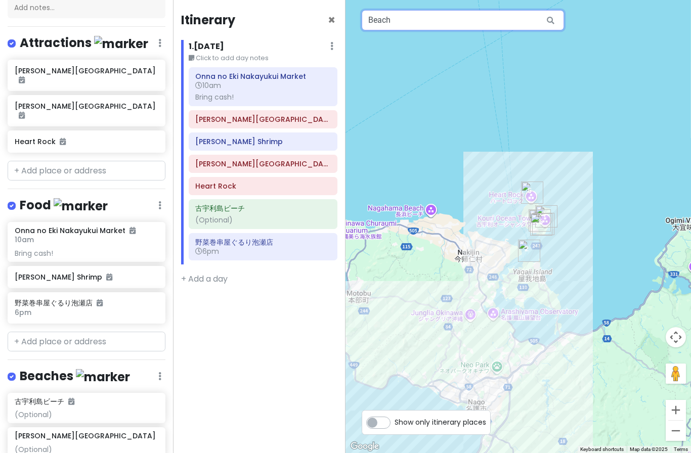
click at [442, 17] on input "Beach" at bounding box center [463, 20] width 202 height 20
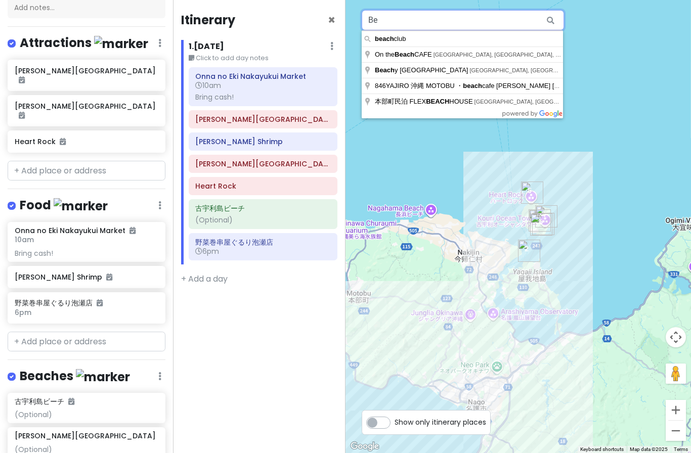
type input "B"
type input "Karaoke"
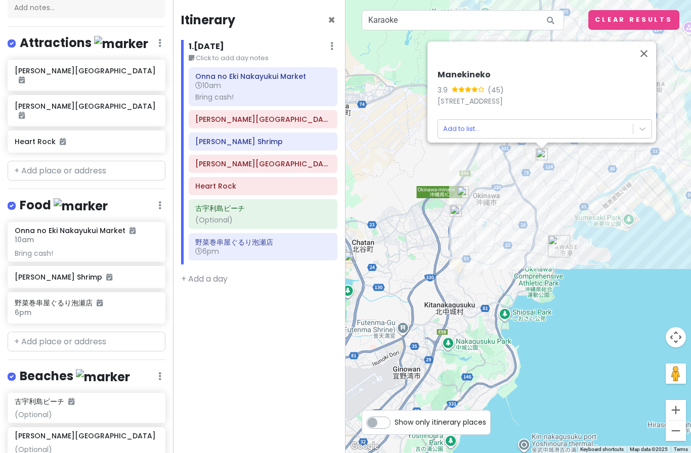
click at [461, 70] on h6 "Manekineko" at bounding box center [544, 75] width 214 height 11
click at [478, 86] on icon at bounding box center [481, 89] width 7 height 6
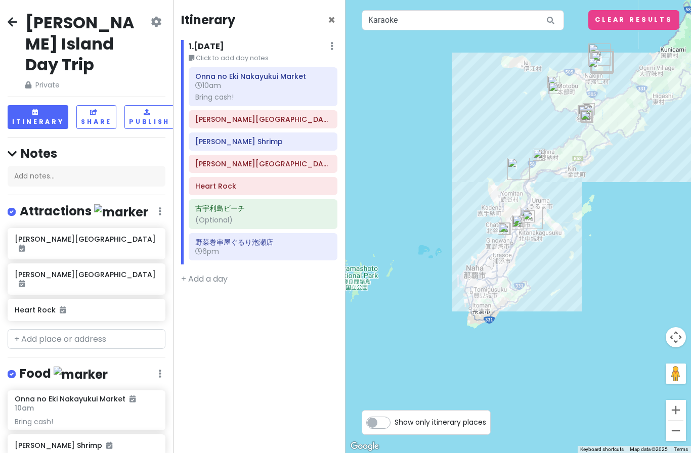
scroll to position [0, 0]
click at [95, 109] on icon at bounding box center [94, 112] width 9 height 6
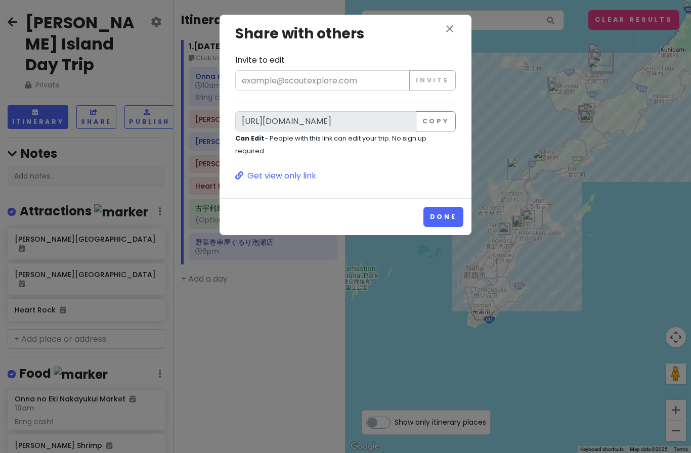
click at [291, 175] on p "Get view only link" at bounding box center [345, 175] width 220 height 13
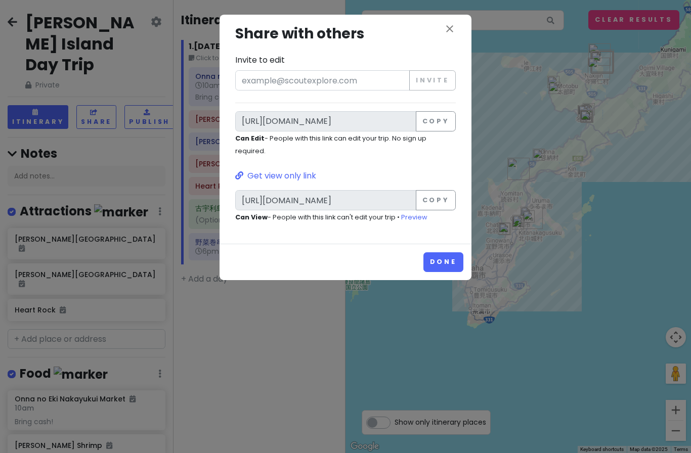
click at [440, 197] on button "Copy" at bounding box center [436, 200] width 40 height 20
click at [452, 28] on icon "close" at bounding box center [449, 29] width 12 height 12
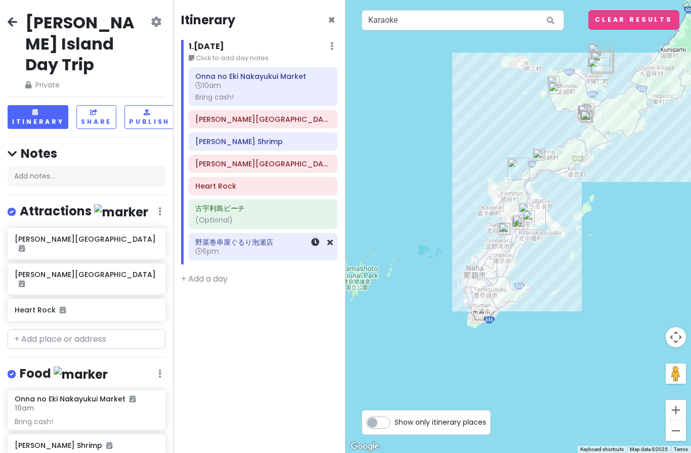
click at [315, 243] on icon at bounding box center [315, 242] width 8 height 8
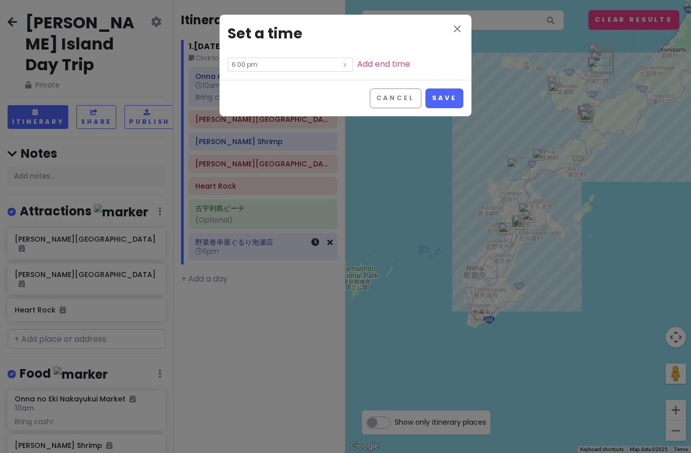
click at [456, 29] on icon "close" at bounding box center [457, 29] width 12 height 12
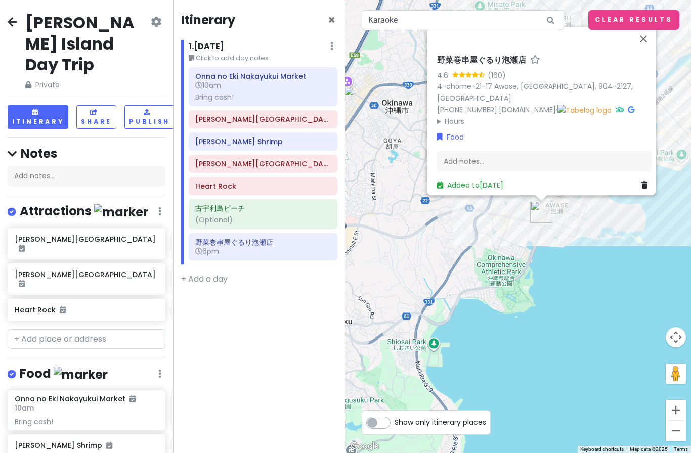
click at [441, 126] on summary "Hours" at bounding box center [544, 121] width 214 height 11
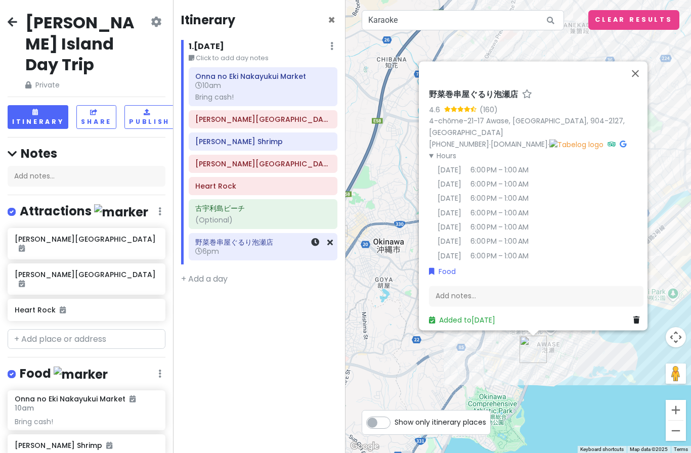
click at [313, 241] on icon at bounding box center [315, 242] width 8 height 8
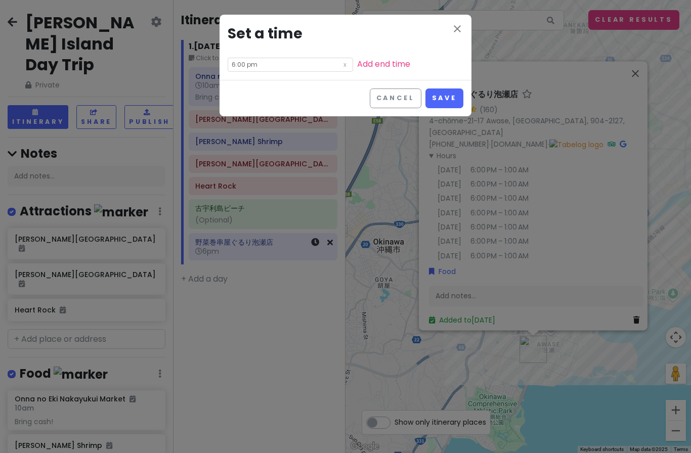
click at [293, 63] on input "6:00 pm" at bounding box center [290, 65] width 125 height 14
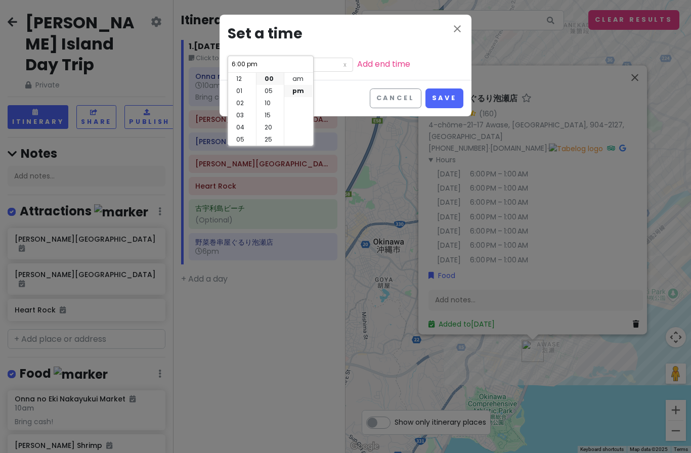
scroll to position [73, 0]
click at [247, 89] on li "07" at bounding box center [242, 91] width 28 height 12
type input "7:00 pm"
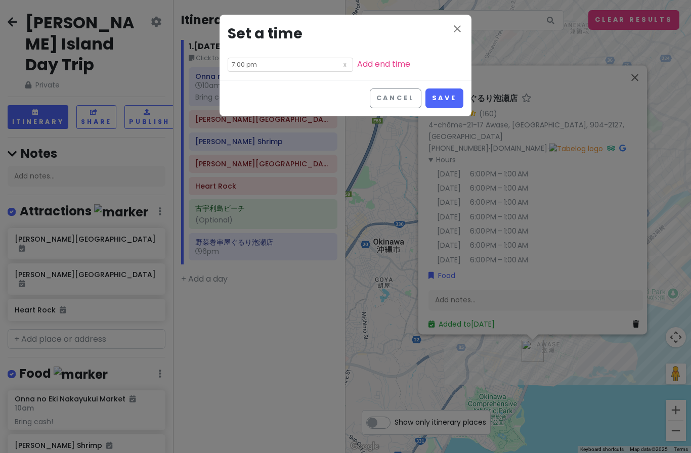
click at [452, 97] on button "Save" at bounding box center [444, 98] width 38 height 20
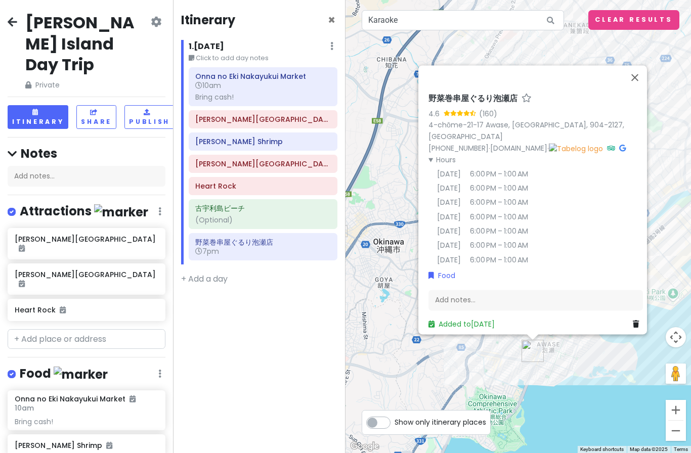
click at [276, 368] on div "Itinerary × 1 . [DATE] Edit Day Notes Delete Day Click to add day notes Onna no…" at bounding box center [259, 226] width 173 height 453
click at [631, 89] on button "Close" at bounding box center [634, 77] width 24 height 24
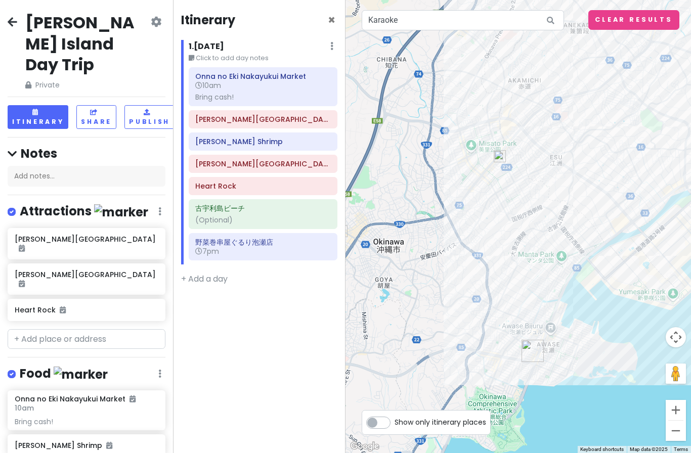
click at [262, 54] on small "Click to add day notes" at bounding box center [263, 58] width 149 height 10
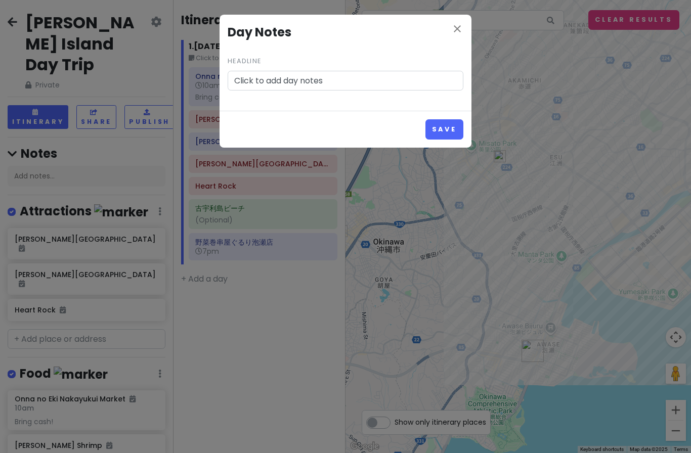
click at [365, 74] on input "Click to add day notes" at bounding box center [346, 81] width 236 height 20
click at [411, 74] on input "Click to add day notes" at bounding box center [346, 81] width 236 height 20
click at [409, 77] on input "Click to add day notes" at bounding box center [346, 81] width 236 height 20
click at [408, 78] on input "Click to add day notes" at bounding box center [346, 81] width 236 height 20
type input "Beach and karaoke"
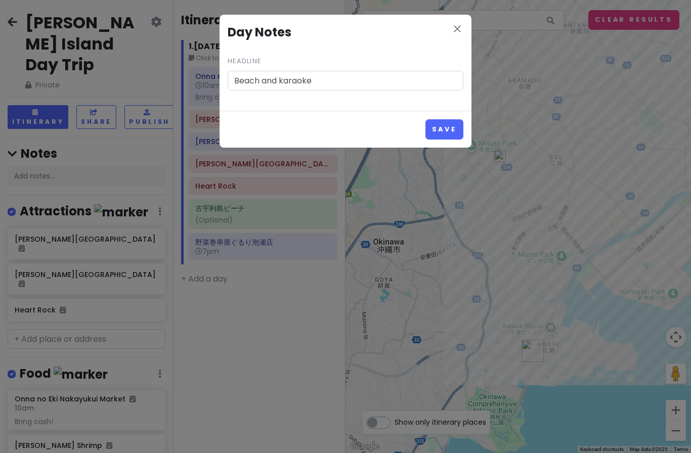
click at [458, 28] on icon "close" at bounding box center [457, 29] width 12 height 12
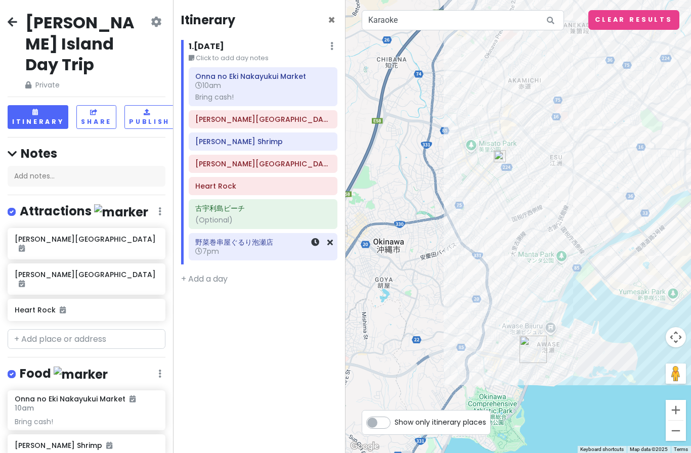
click at [271, 248] on h6 "7pm" at bounding box center [262, 251] width 135 height 9
